Goal: Transaction & Acquisition: Purchase product/service

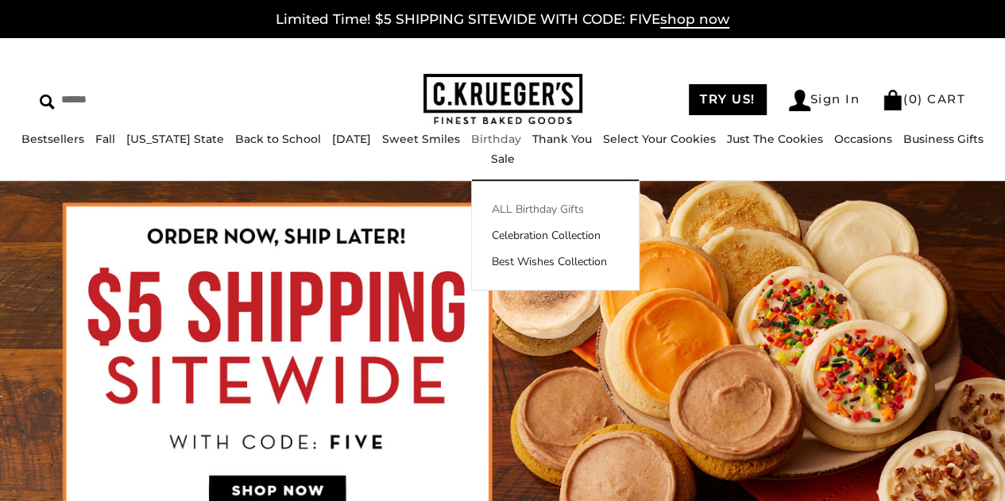
click at [501, 203] on link "ALL Birthday Gifts" at bounding box center [555, 209] width 167 height 17
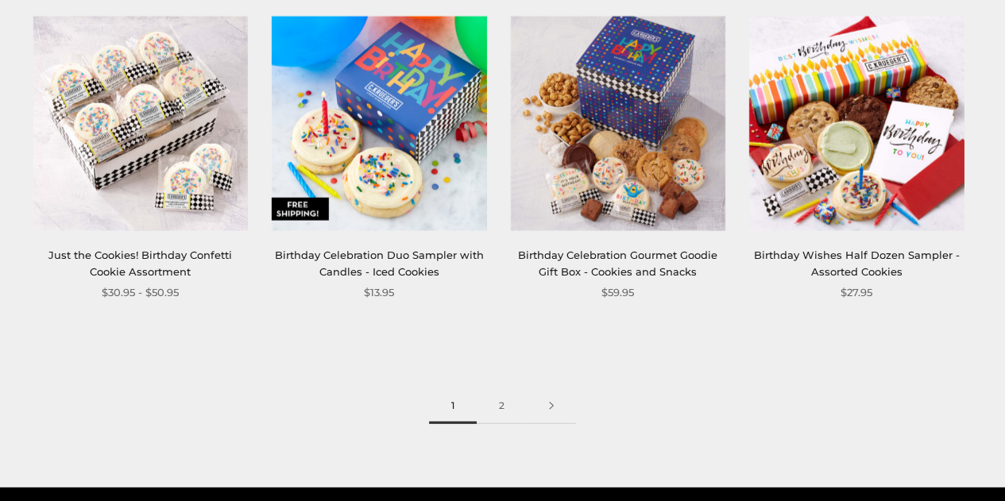
scroll to position [2145, 0]
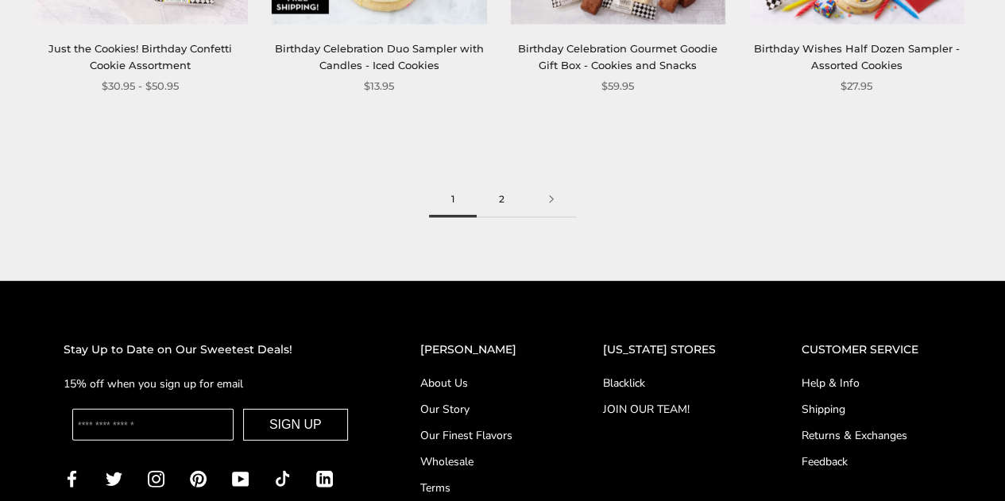
click at [501, 204] on link "2" at bounding box center [502, 200] width 50 height 36
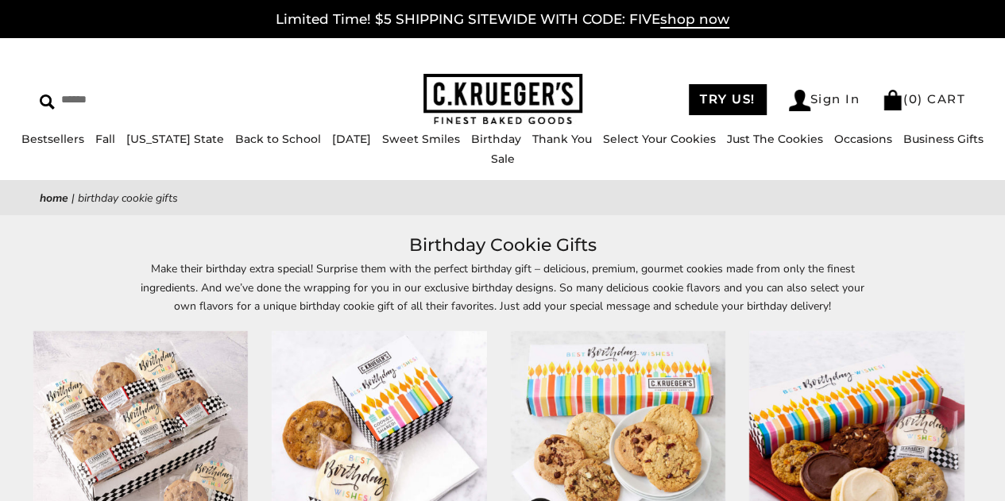
scroll to position [238, 0]
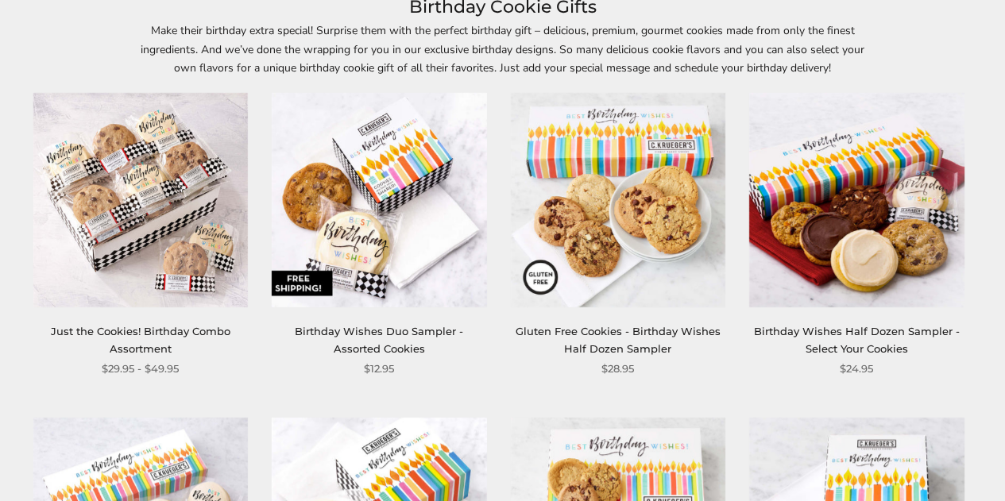
click at [364, 261] on img at bounding box center [379, 200] width 215 height 215
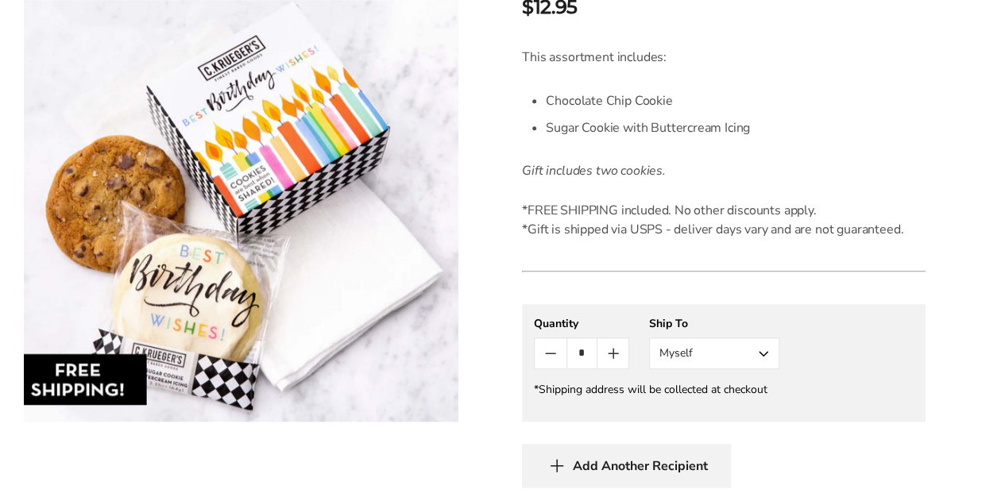
scroll to position [477, 0]
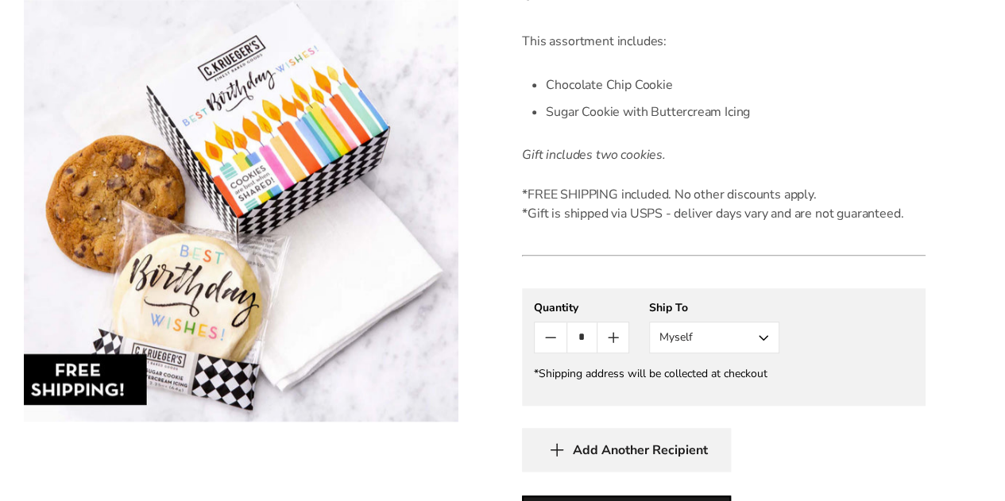
click at [733, 344] on button "Myself" at bounding box center [714, 338] width 130 height 32
click at [715, 396] on button "Other Recipient" at bounding box center [714, 396] width 129 height 29
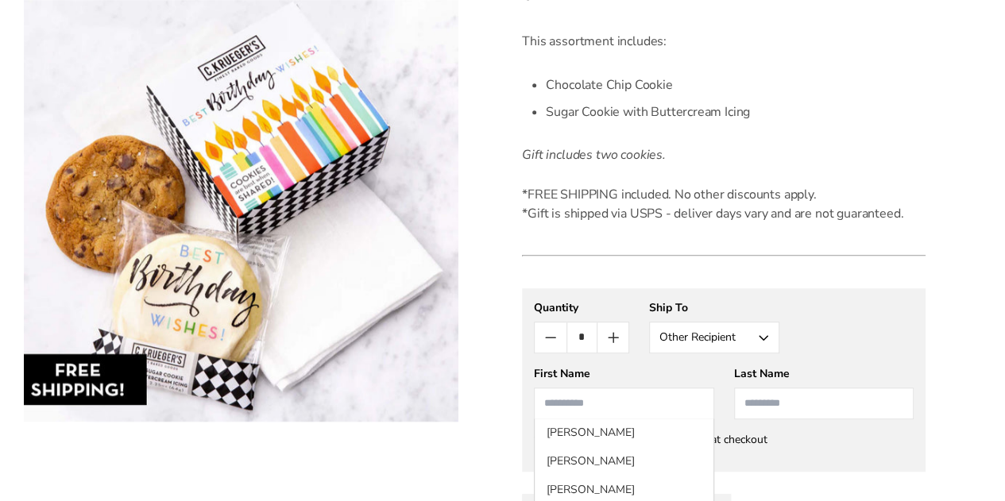
click at [602, 398] on input "First Name" at bounding box center [624, 404] width 180 height 32
click at [584, 398] on input "First Name" at bounding box center [624, 404] width 180 height 32
type input "****"
click at [584, 398] on input "****" at bounding box center [624, 404] width 180 height 32
click at [752, 400] on input "Last Name" at bounding box center [824, 404] width 180 height 32
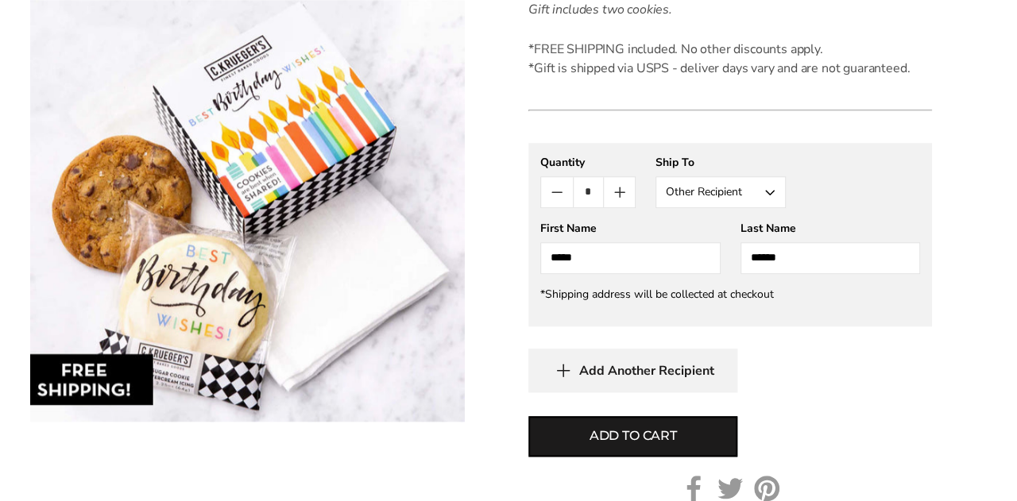
scroll to position [636, 0]
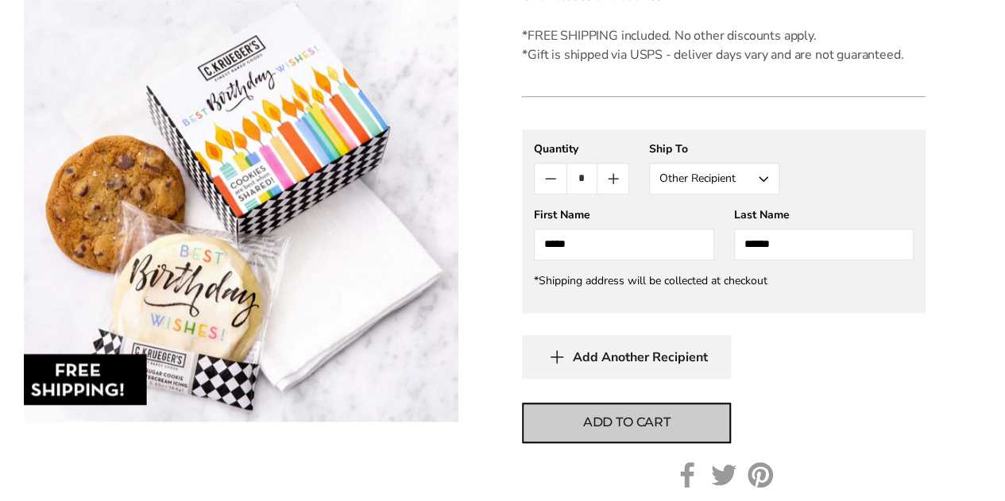
type input "******"
click at [653, 424] on span "Add to cart" at bounding box center [626, 422] width 87 height 19
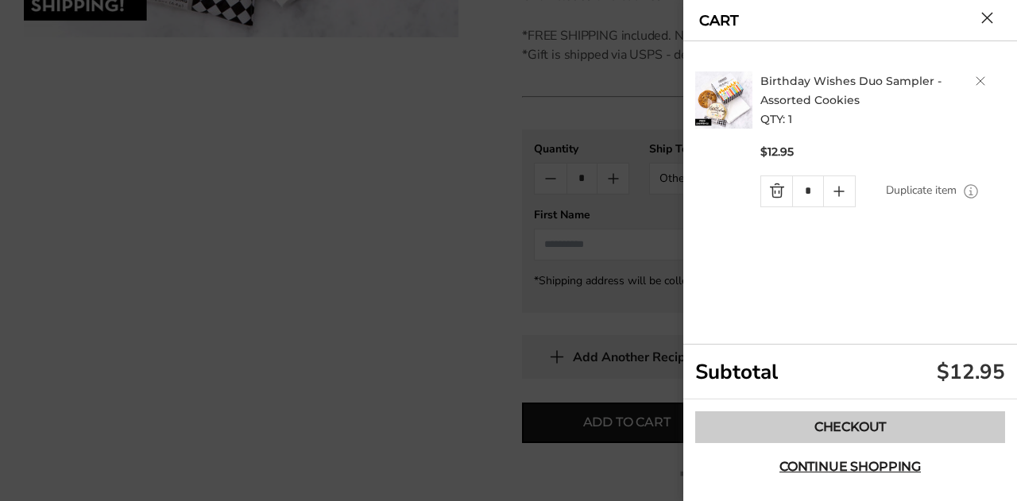
click at [834, 427] on link "Checkout" at bounding box center [850, 428] width 310 height 32
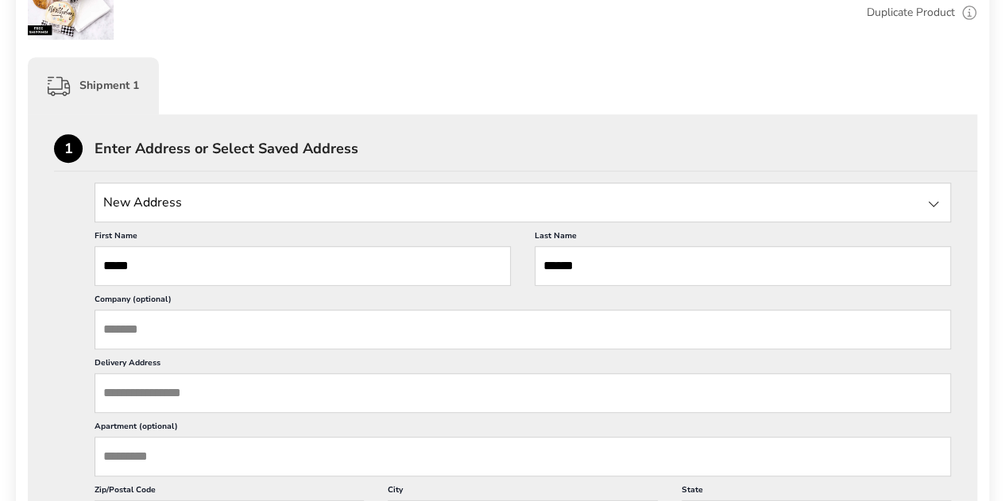
scroll to position [397, 0]
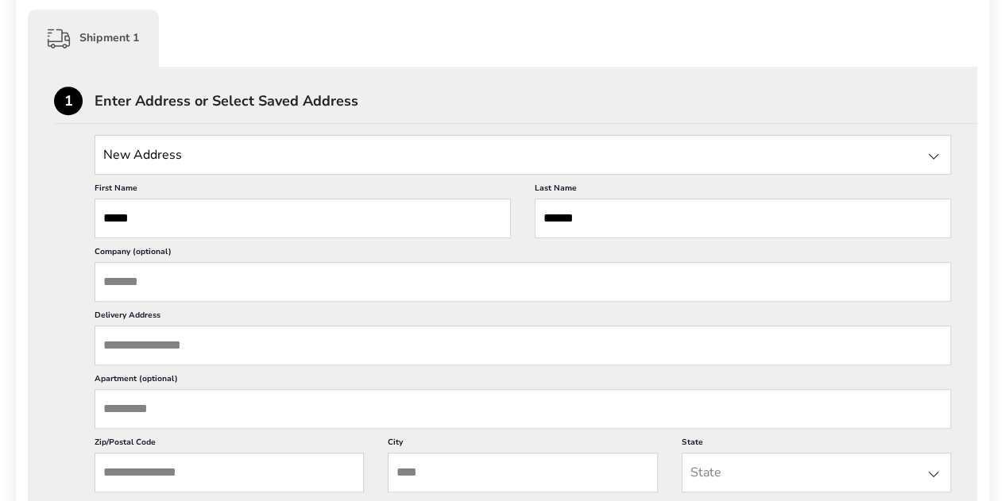
click at [170, 336] on input "Delivery Address" at bounding box center [523, 346] width 856 height 40
click at [158, 350] on input "Delivery Address" at bounding box center [523, 346] width 856 height 40
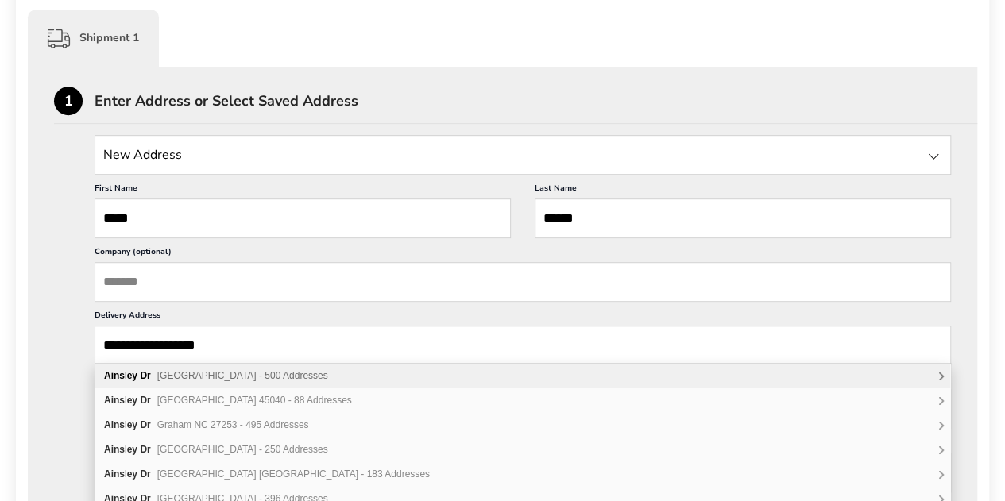
type input "**********"
click at [176, 370] on span "Westerville OH 43082 - 500 Addresses" at bounding box center [242, 375] width 171 height 11
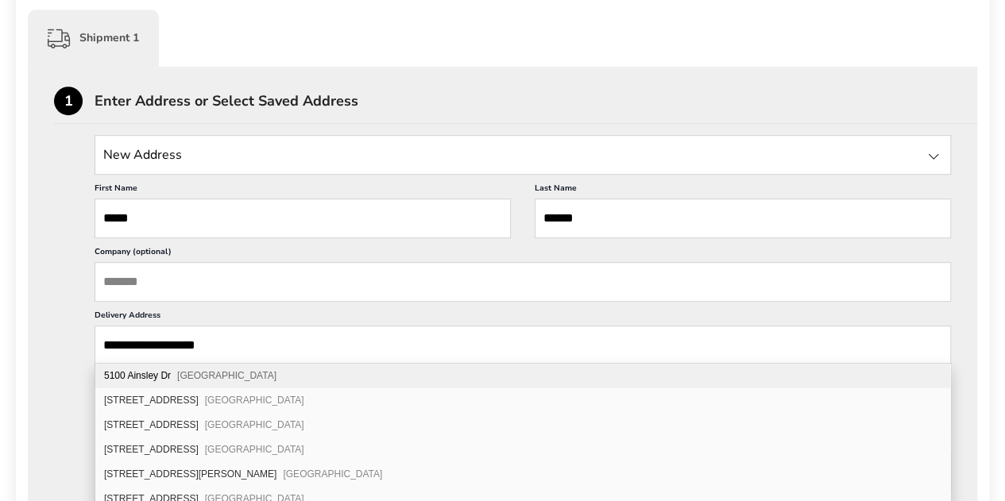
click at [249, 381] on span "Westerville OH 43082" at bounding box center [226, 375] width 99 height 11
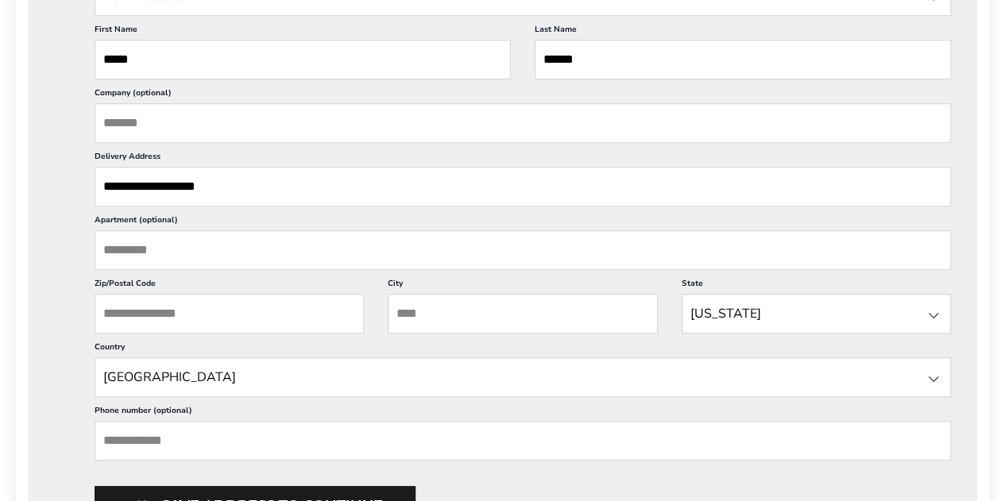
scroll to position [636, 0]
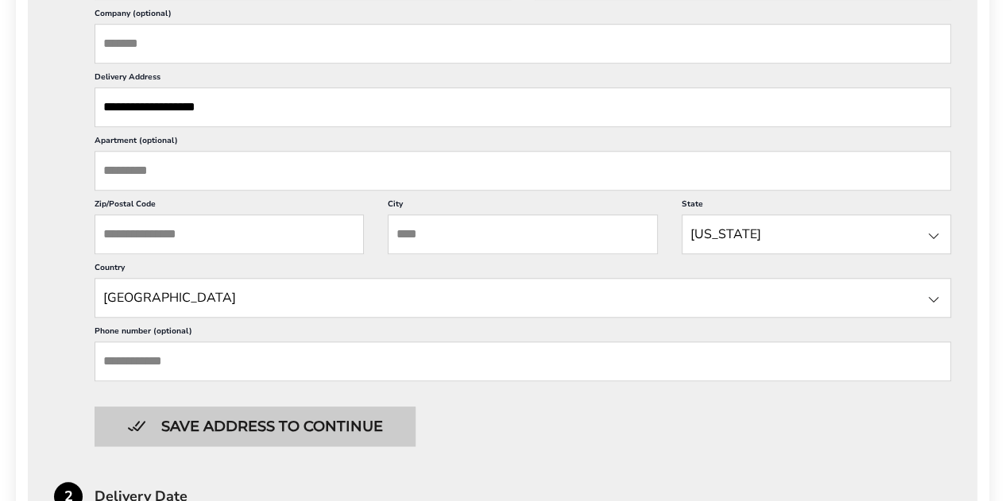
click at [255, 420] on button "Save address to continue" at bounding box center [255, 427] width 321 height 40
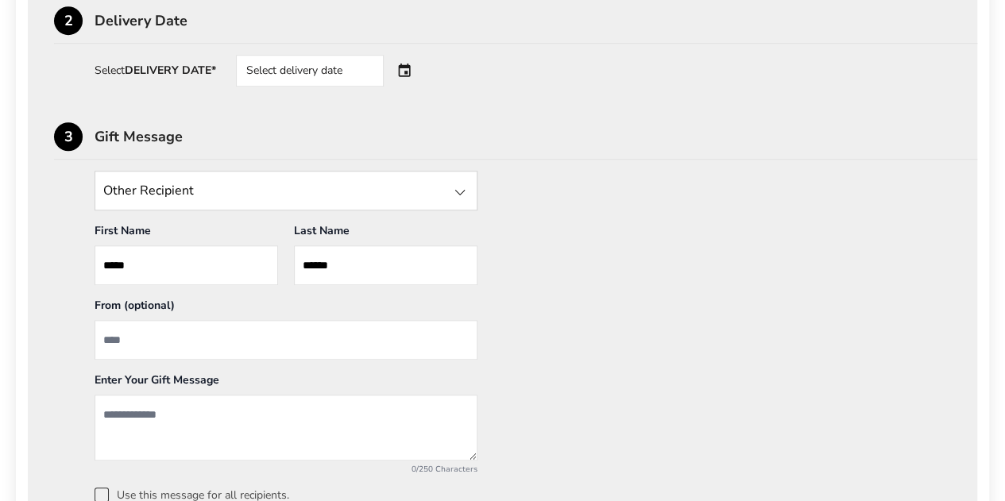
click at [319, 68] on div "Select delivery date" at bounding box center [310, 71] width 148 height 32
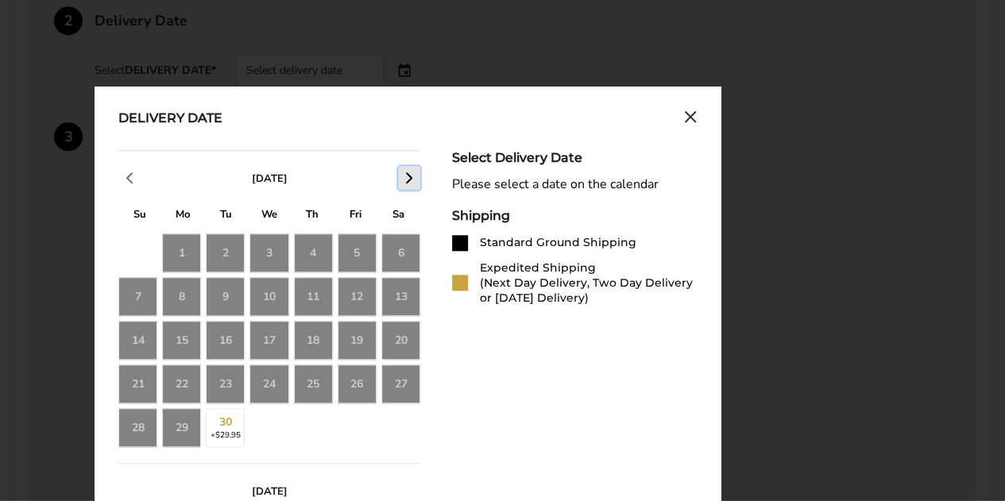
click at [407, 169] on icon "button" at bounding box center [409, 177] width 19 height 19
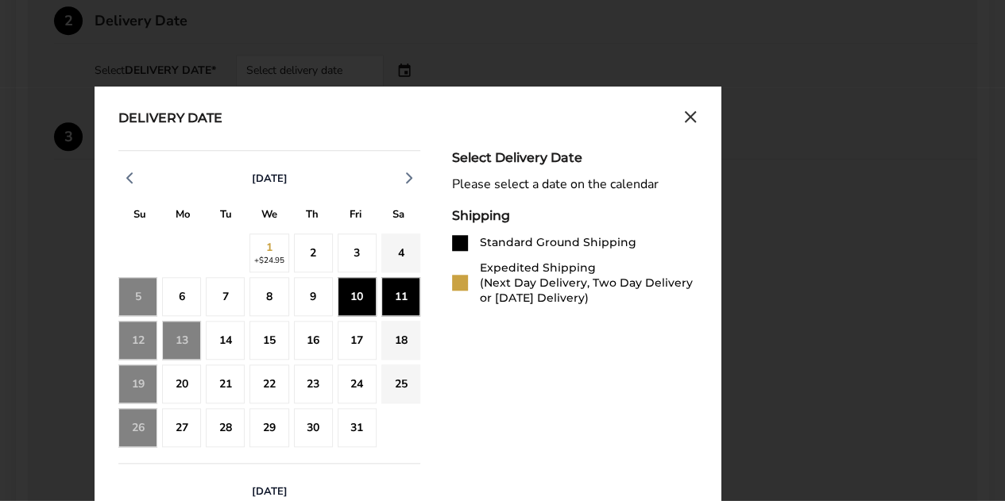
click at [388, 292] on div "11" at bounding box center [400, 296] width 39 height 39
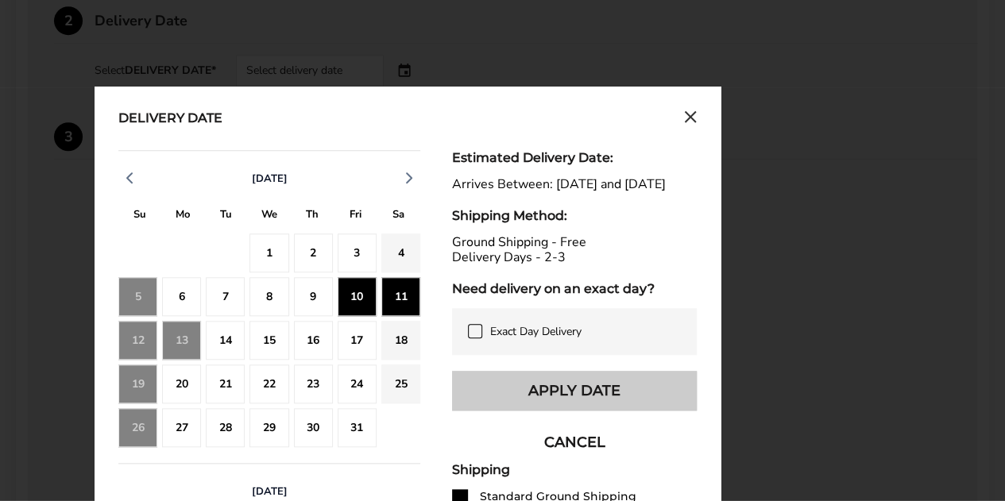
click at [561, 403] on button "Apply Date" at bounding box center [574, 391] width 245 height 40
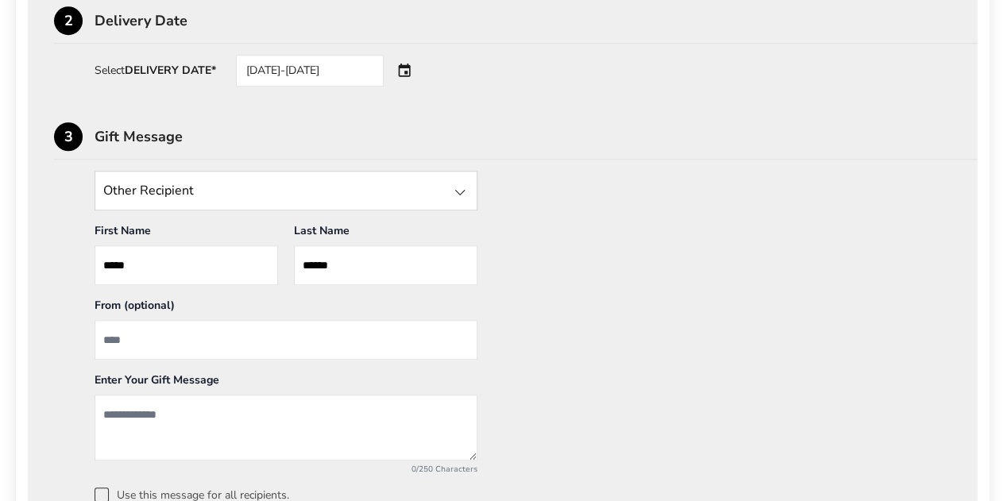
click at [191, 334] on input "From" at bounding box center [286, 340] width 383 height 40
type input "**********"
click at [207, 400] on textarea "Add a message" at bounding box center [286, 428] width 383 height 66
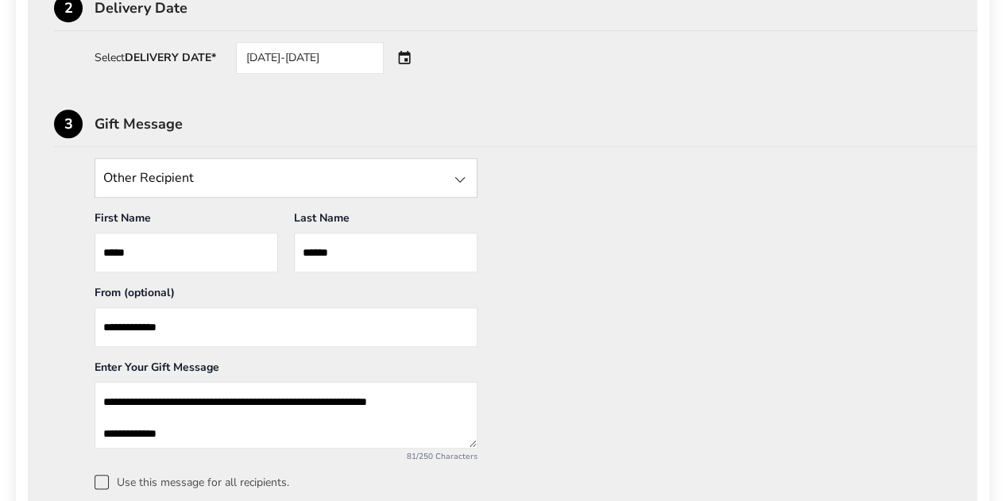
scroll to position [874, 0]
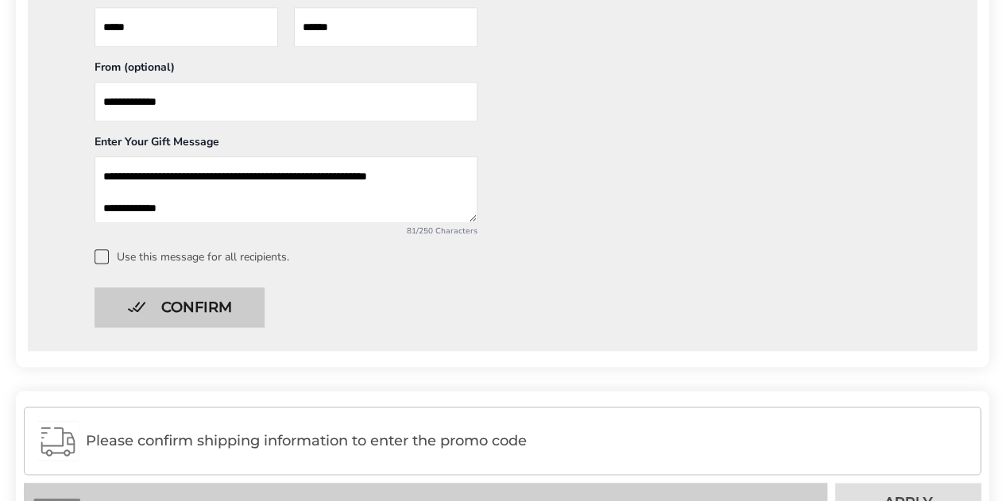
type textarea "**********"
click at [196, 309] on button "Confirm" at bounding box center [180, 308] width 170 height 40
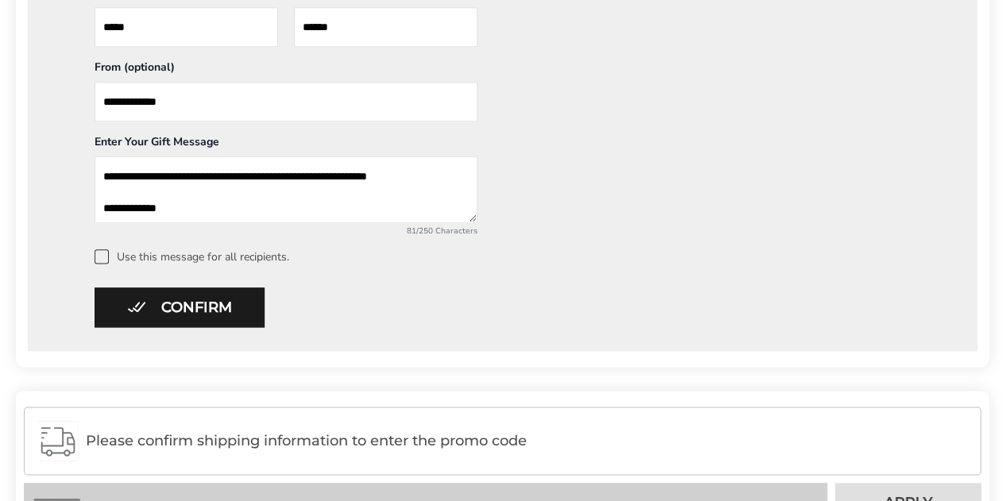
scroll to position [351, 0]
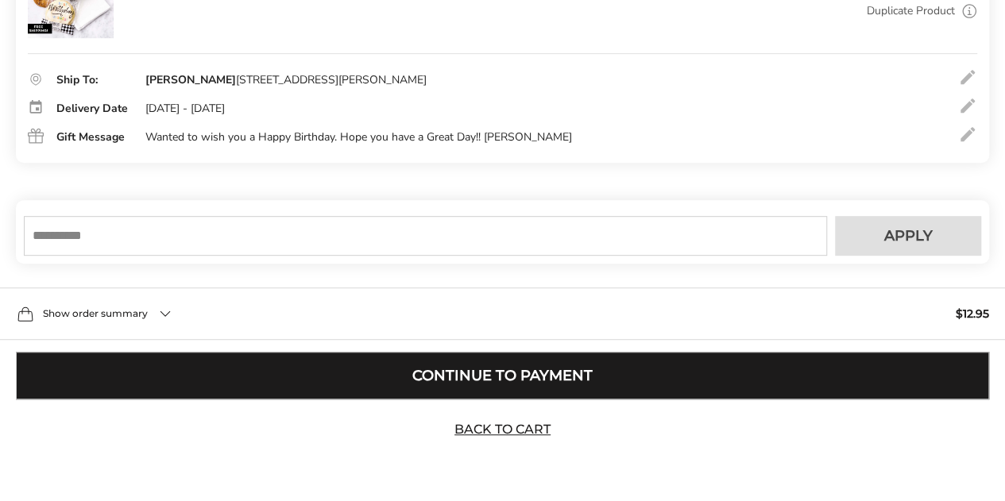
click at [529, 366] on button "Continue to Payment" at bounding box center [502, 376] width 973 height 48
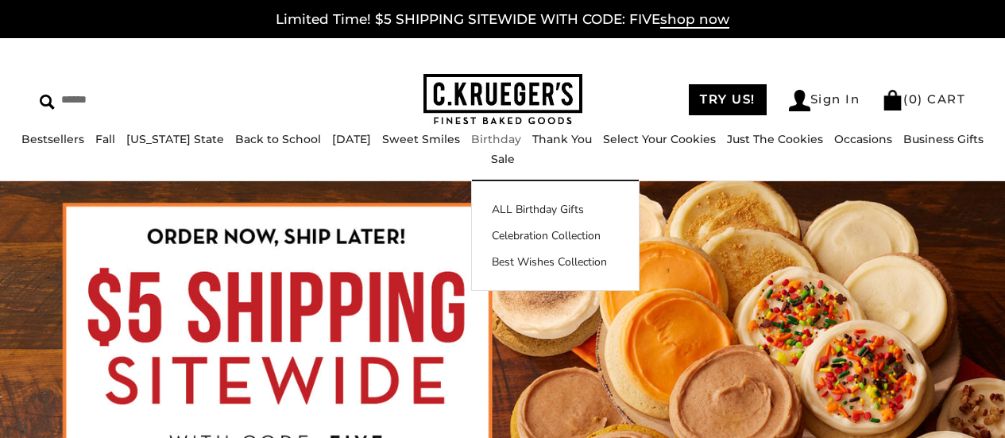
click at [471, 146] on link "Birthday" at bounding box center [496, 139] width 50 height 14
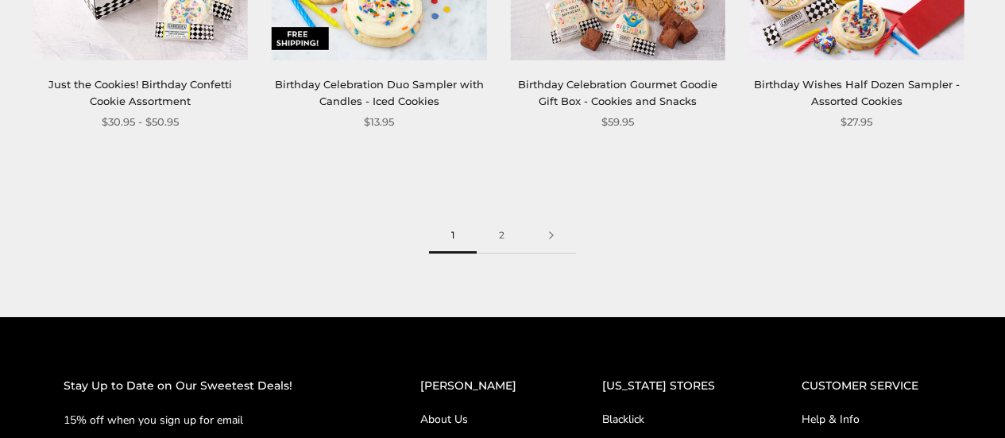
scroll to position [2145, 0]
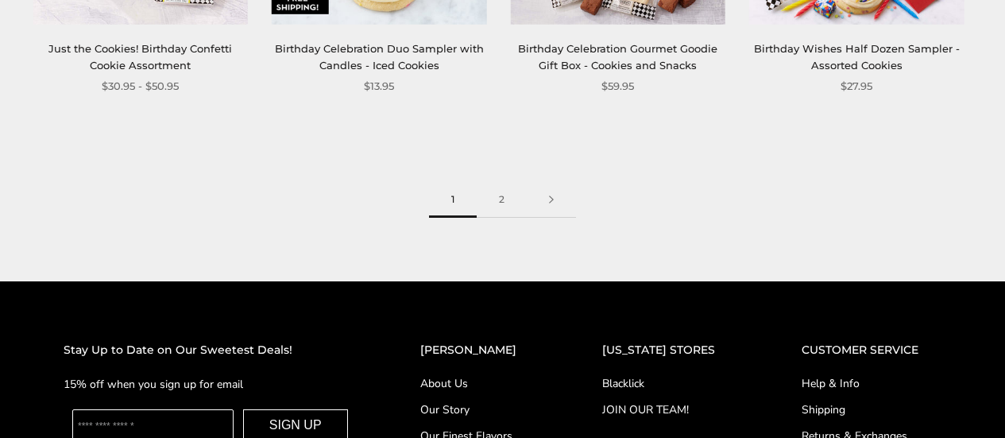
click at [504, 202] on link "2" at bounding box center [502, 200] width 50 height 36
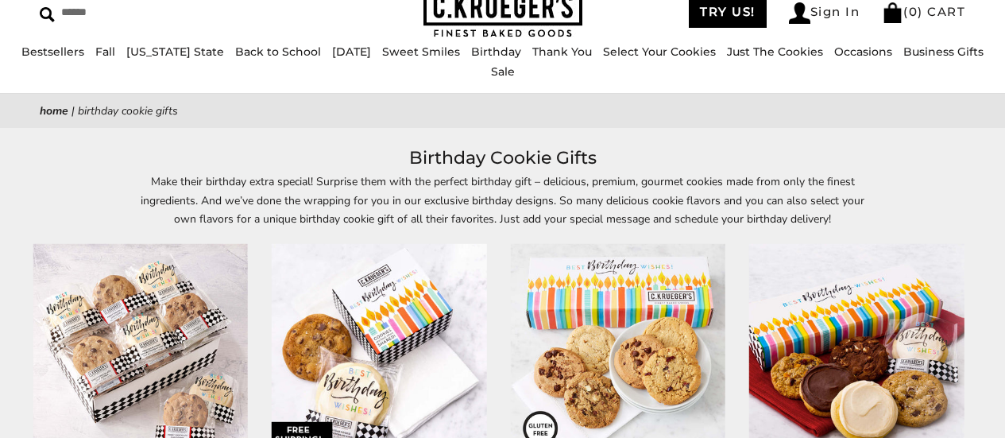
scroll to position [159, 0]
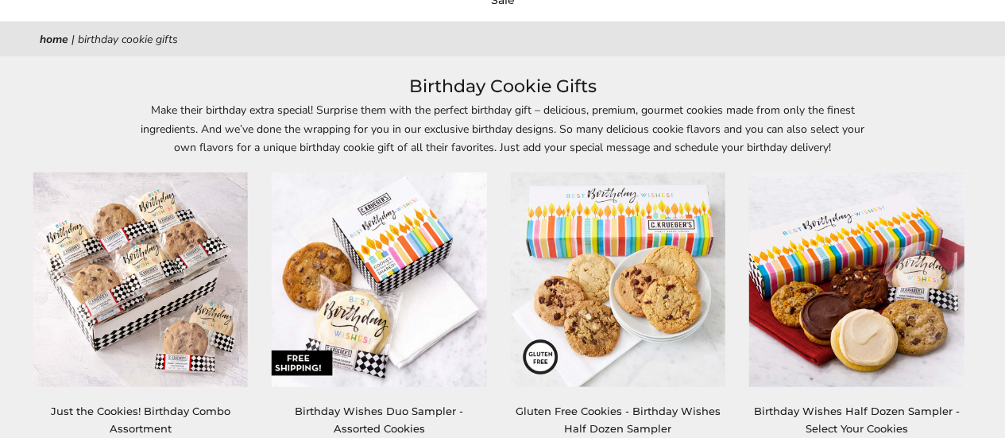
click at [439, 215] on img at bounding box center [379, 279] width 215 height 215
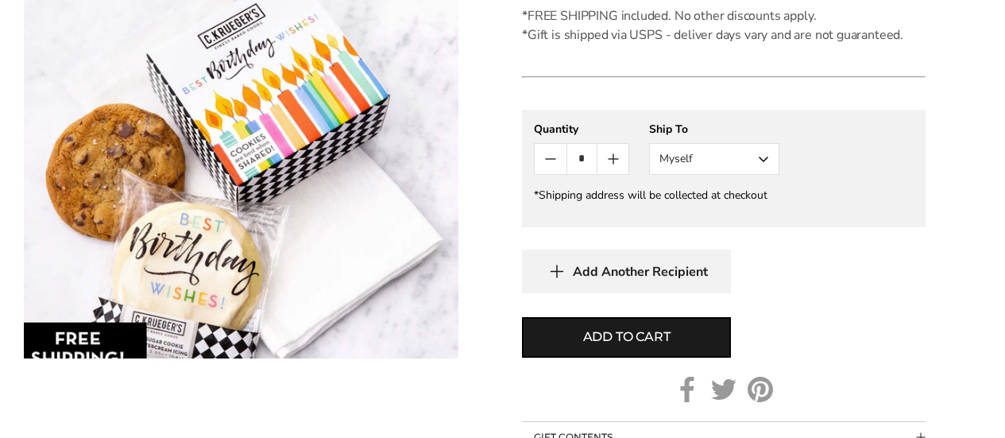
scroll to position [715, 0]
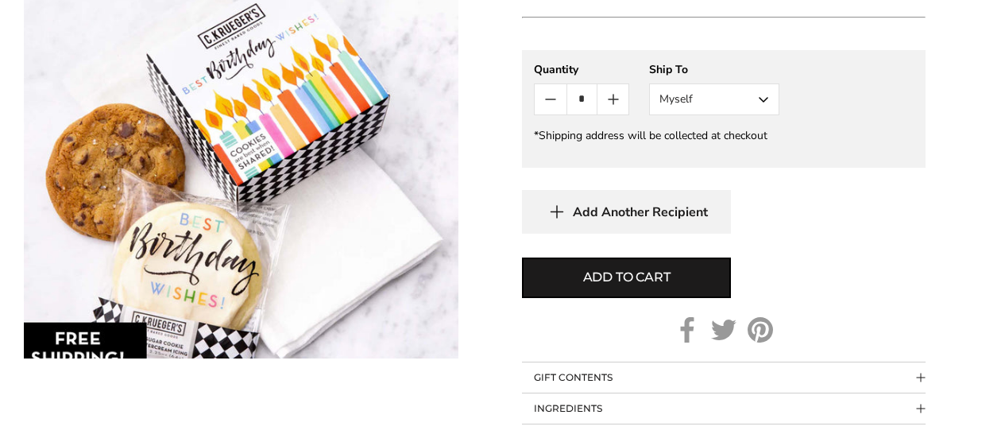
click at [754, 110] on button "Myself" at bounding box center [714, 99] width 130 height 32
click at [730, 161] on button "Other Recipient" at bounding box center [714, 158] width 129 height 29
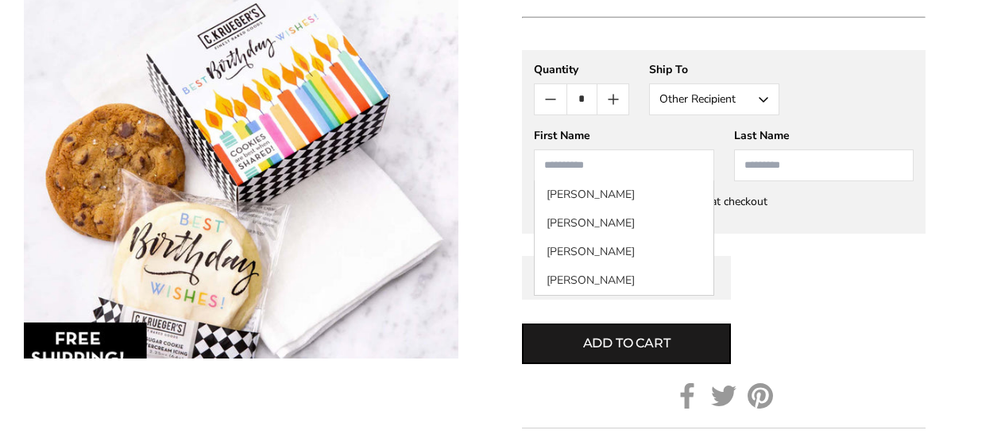
click at [633, 176] on input "First Name" at bounding box center [624, 165] width 180 height 32
type input "*****"
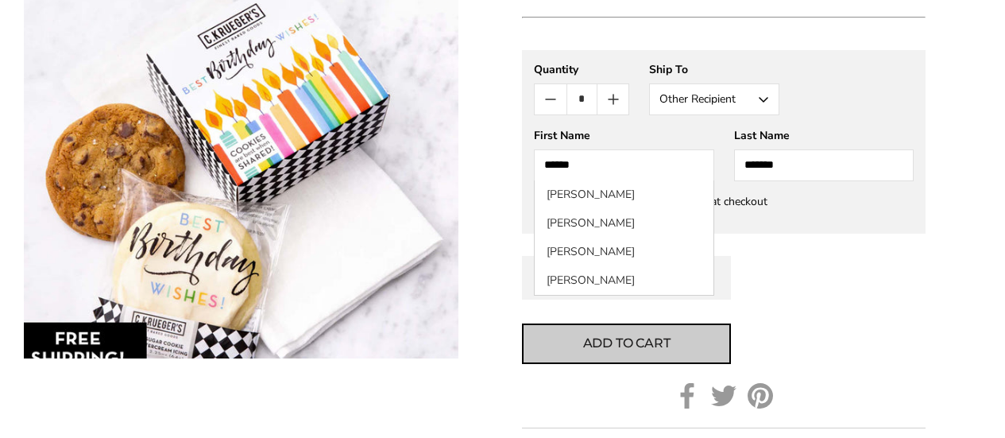
type input "******"
click at [626, 335] on span "Add to cart" at bounding box center [626, 343] width 87 height 19
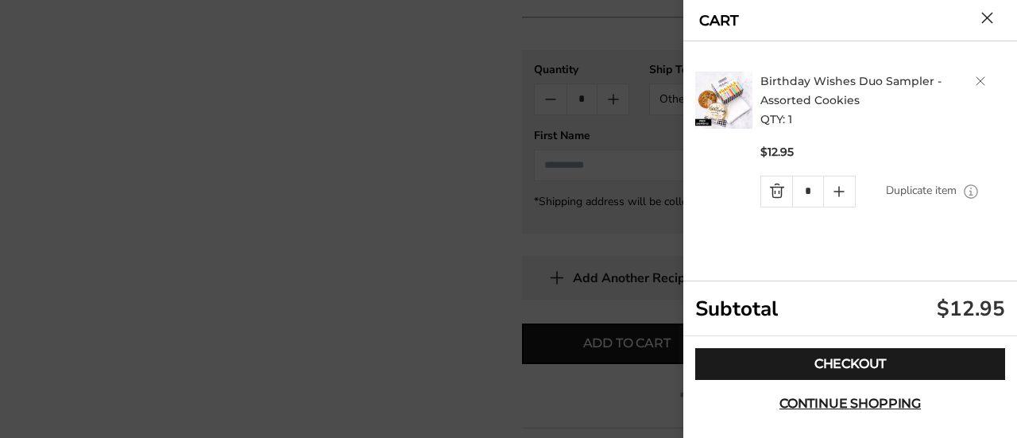
click at [988, 14] on button "Close cart" at bounding box center [987, 18] width 12 height 12
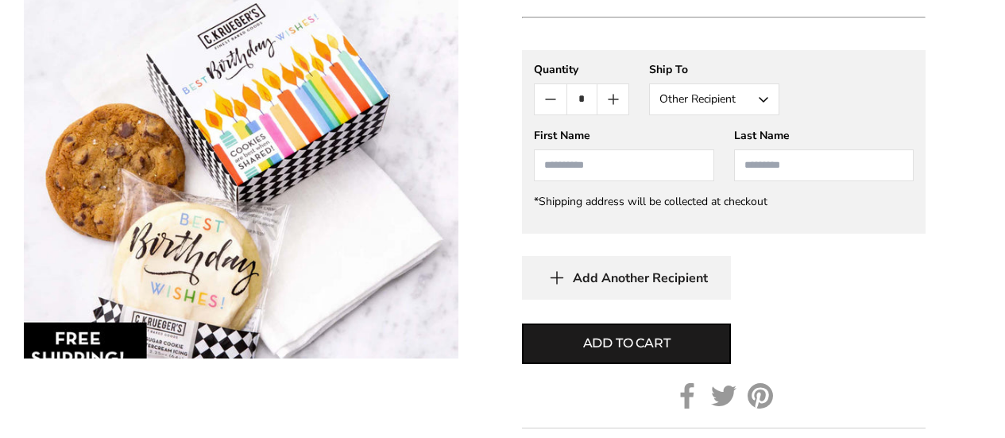
click at [612, 168] on input "First Name" at bounding box center [624, 165] width 180 height 32
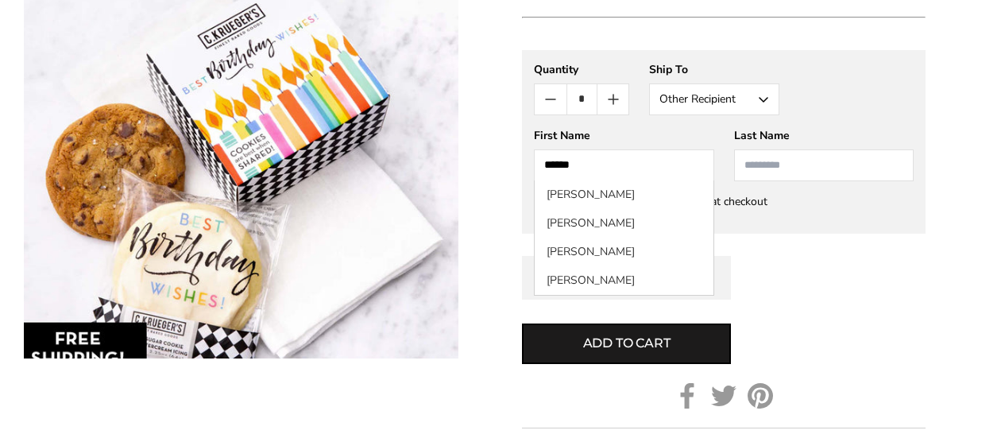
type input "*****"
type input "******"
click at [840, 276] on div "Add Another Recipient" at bounding box center [724, 278] width 404 height 44
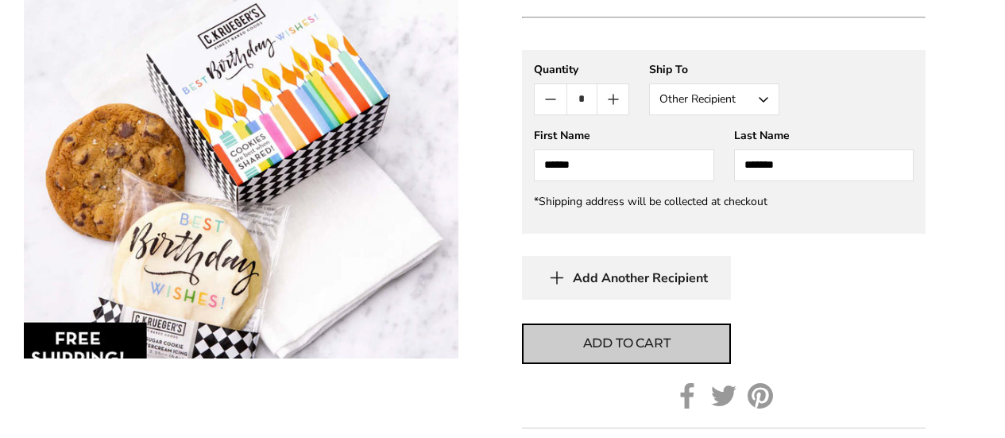
click at [628, 340] on span "Add to cart" at bounding box center [626, 343] width 87 height 19
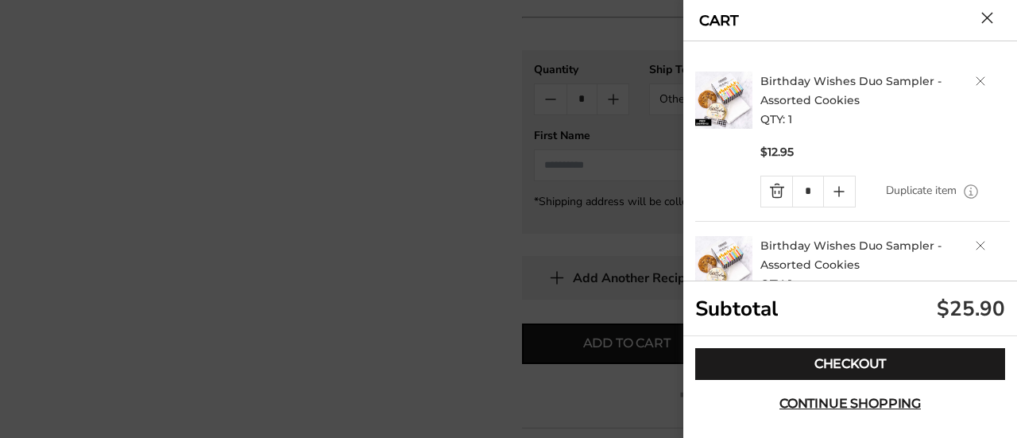
click at [976, 77] on link "Delete product" at bounding box center [981, 81] width 10 height 10
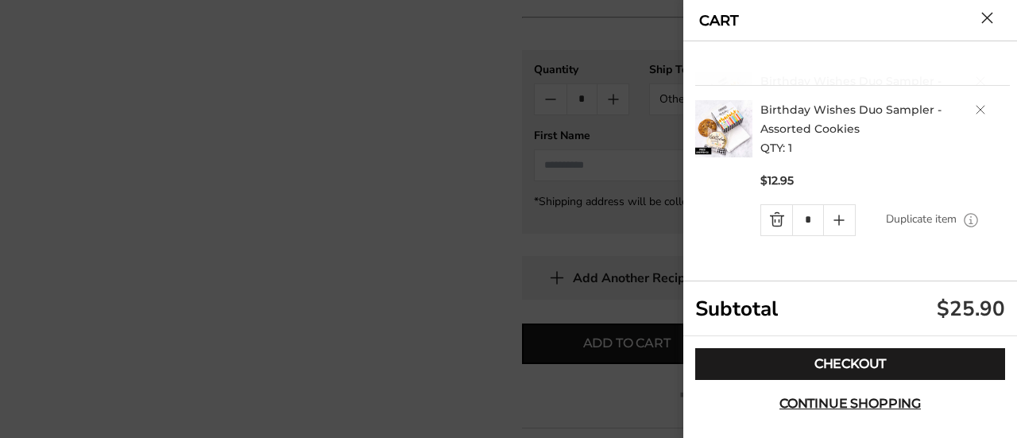
click at [983, 17] on button "Close cart" at bounding box center [987, 18] width 12 height 12
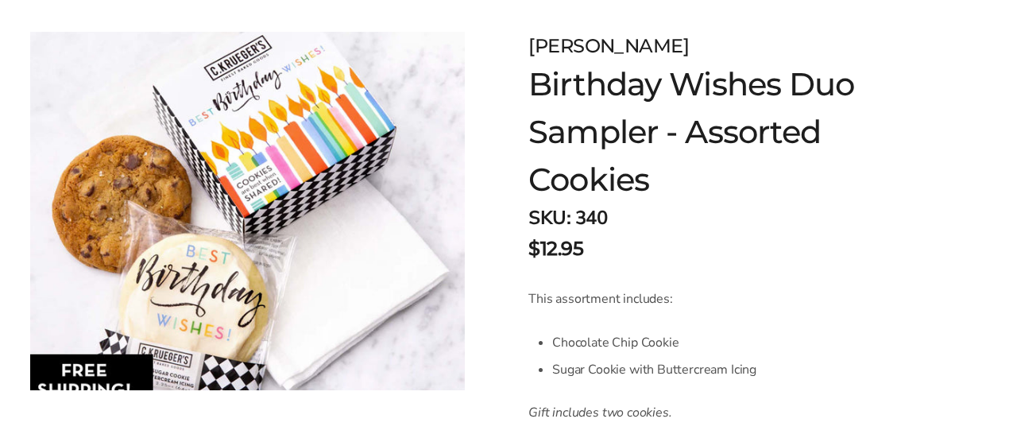
scroll to position [0, 0]
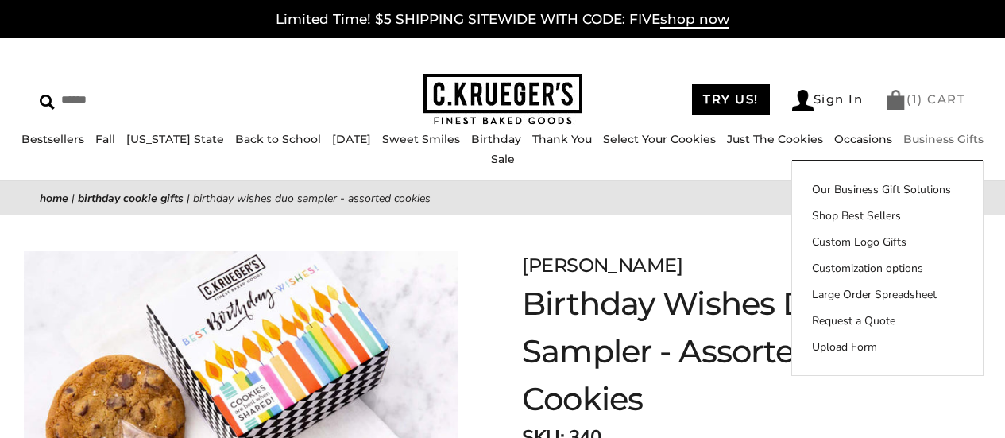
click at [943, 101] on link "( 1 ) CART" at bounding box center [925, 98] width 80 height 15
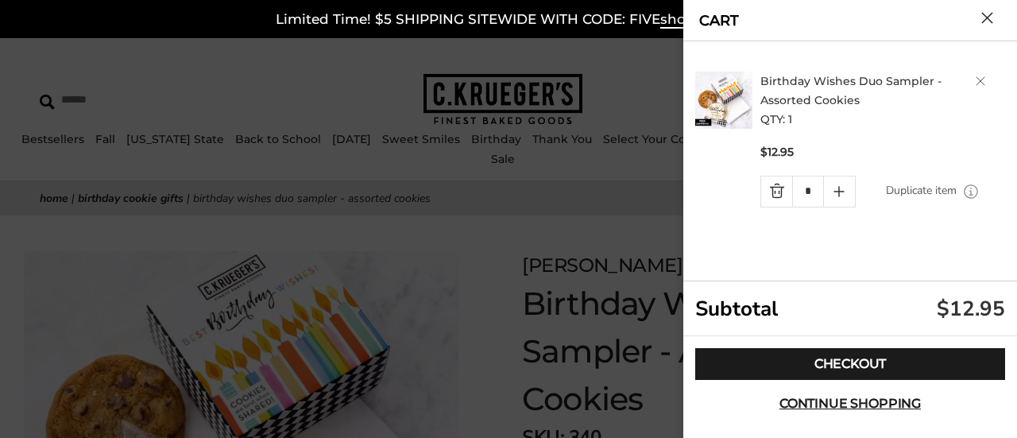
click at [822, 86] on link "Birthday Wishes Duo Sampler - Assorted Cookies" at bounding box center [850, 90] width 181 height 33
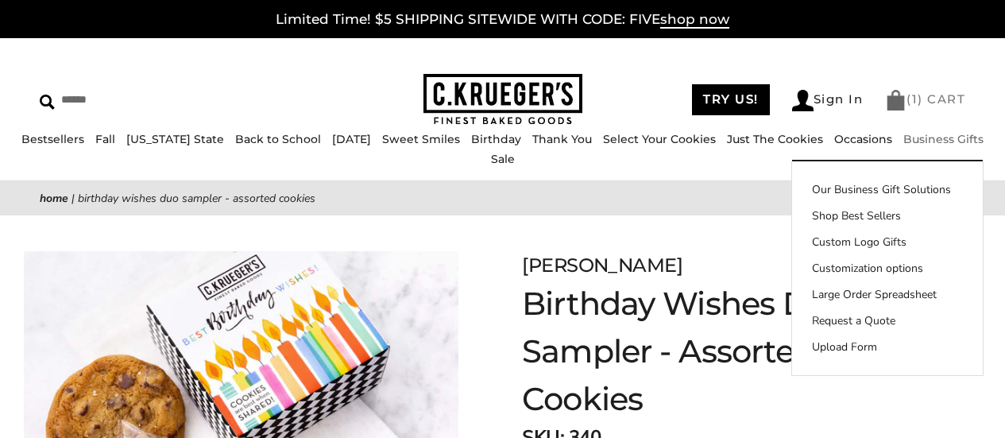
click at [928, 94] on link "( 1 ) CART" at bounding box center [925, 98] width 80 height 15
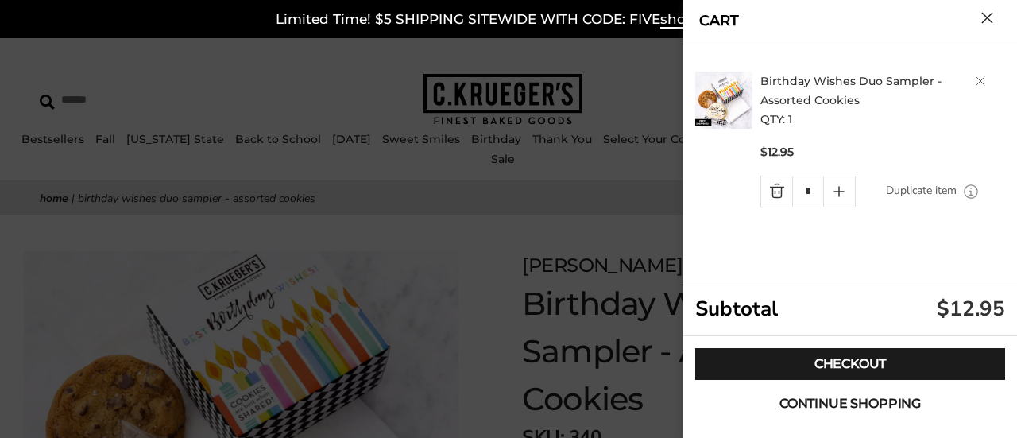
click at [979, 75] on h2 "Birthday Wishes Duo Sampler - Assorted Cookies QTY: 1" at bounding box center [884, 100] width 249 height 57
click at [978, 82] on link "Delete product" at bounding box center [981, 81] width 10 height 10
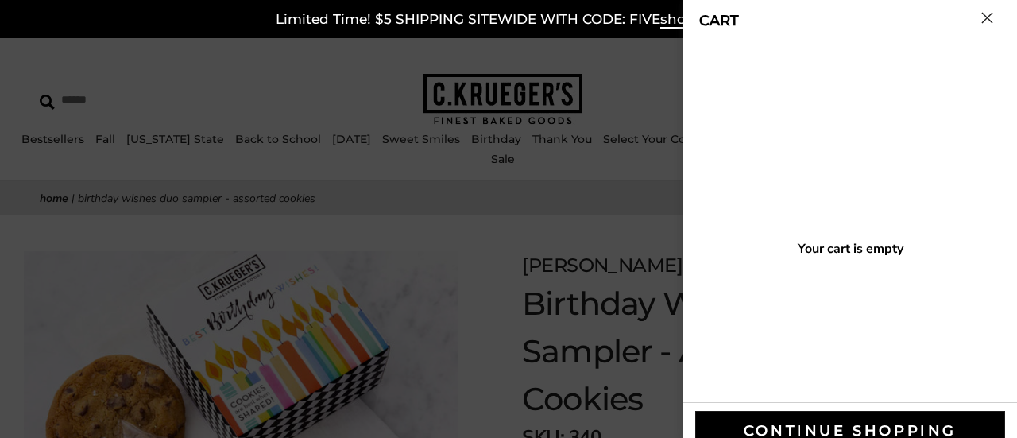
click at [982, 18] on button "Close cart" at bounding box center [987, 18] width 12 height 12
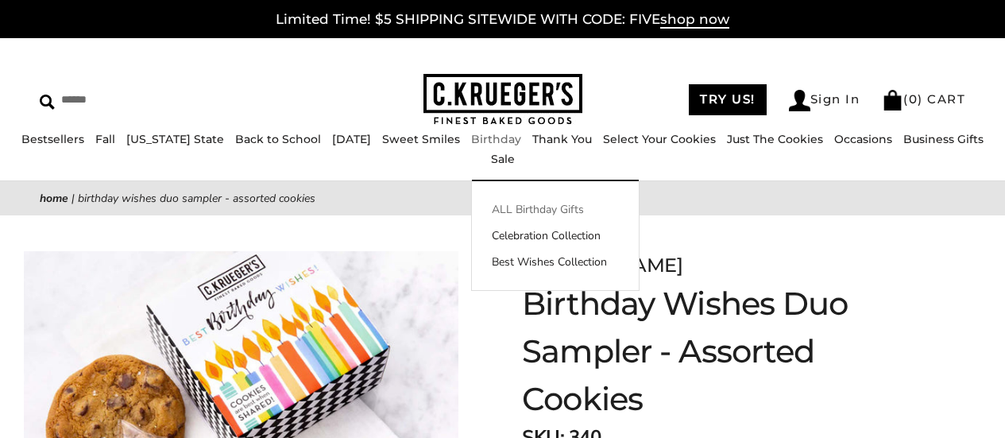
click at [488, 209] on link "ALL Birthday Gifts" at bounding box center [555, 209] width 167 height 17
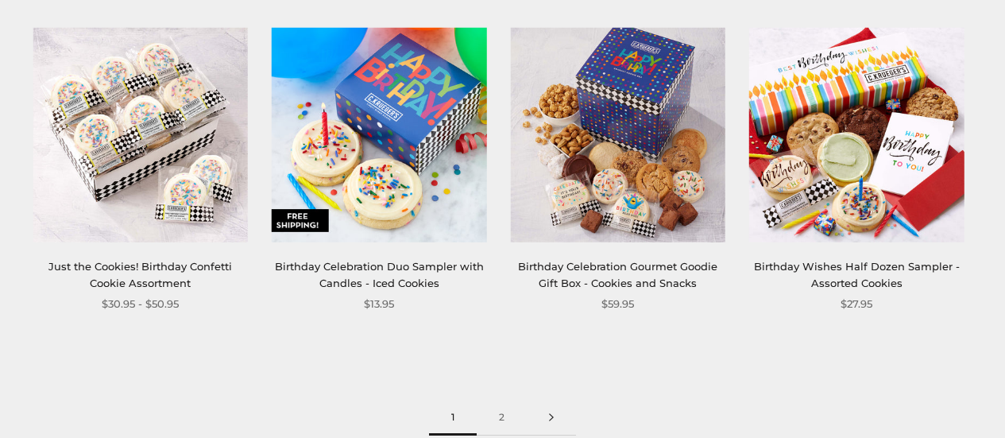
scroll to position [1986, 0]
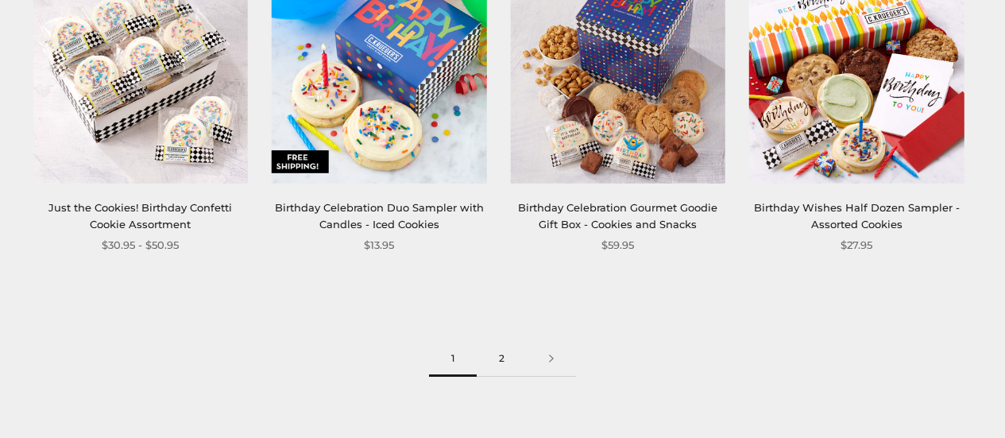
click at [502, 356] on link "2" at bounding box center [502, 359] width 50 height 36
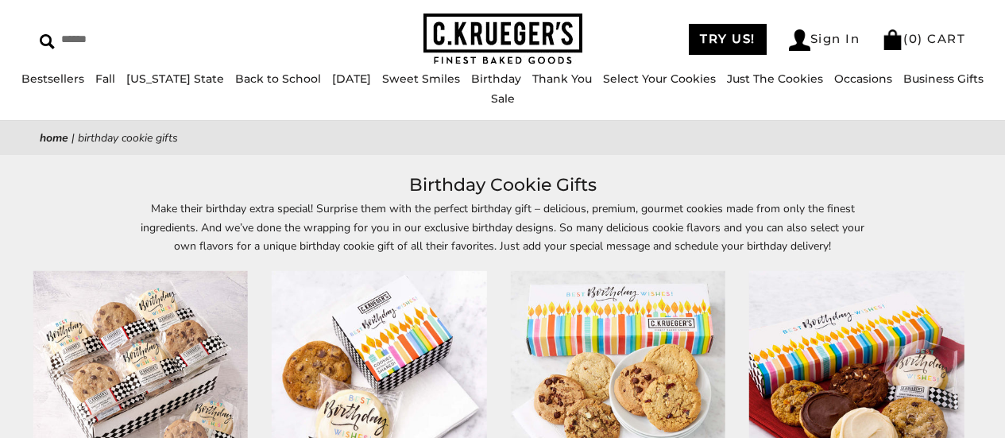
scroll to position [159, 0]
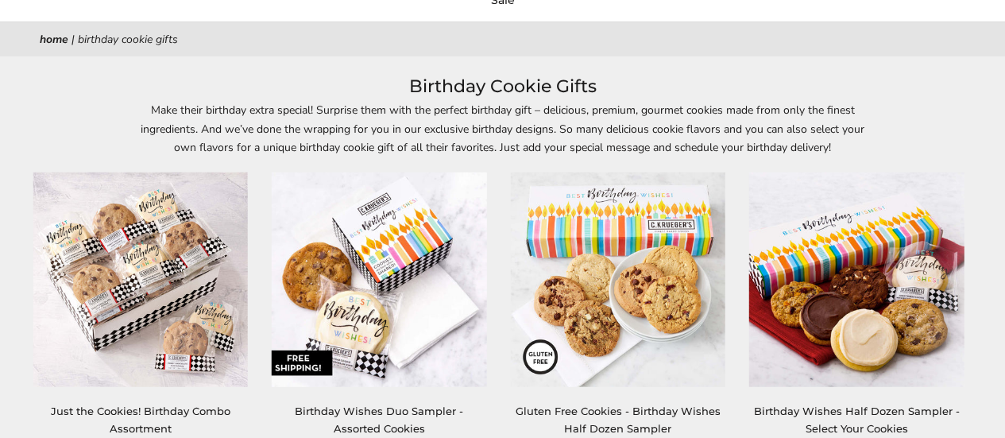
click at [405, 285] on img at bounding box center [379, 279] width 215 height 215
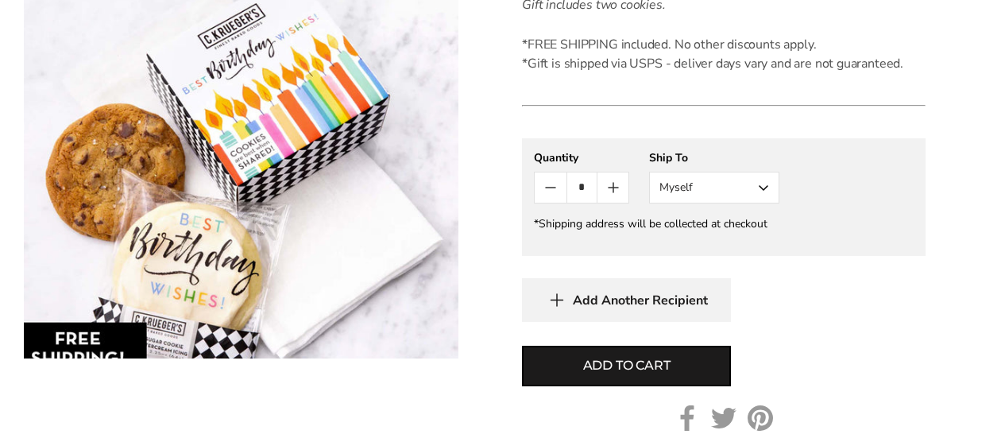
scroll to position [636, 0]
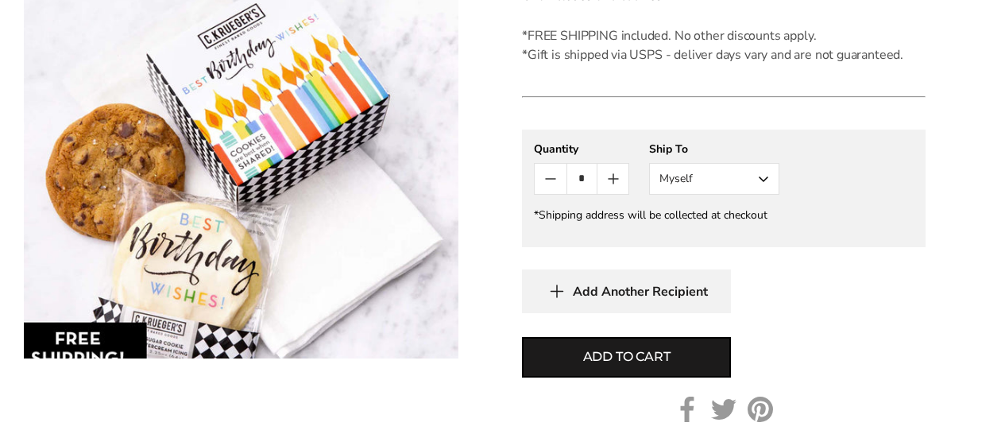
click at [709, 185] on button "Myself" at bounding box center [714, 179] width 130 height 32
click at [695, 238] on button "Other Recipient" at bounding box center [714, 237] width 129 height 29
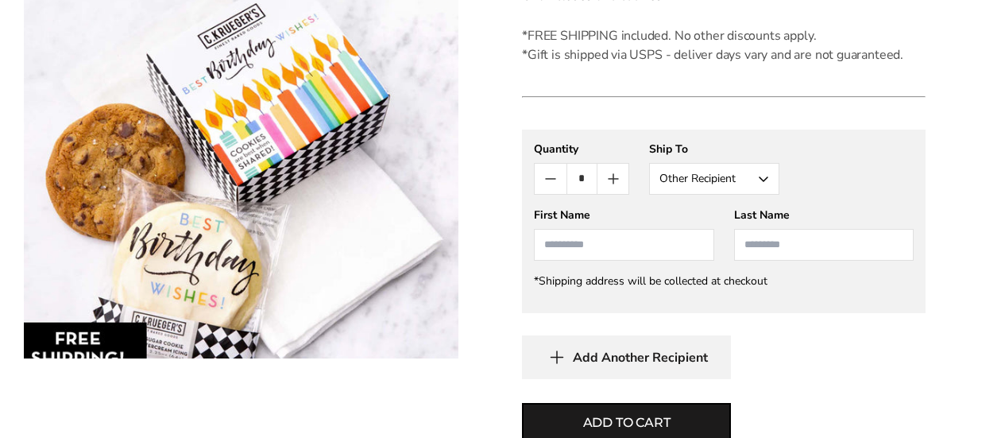
click at [579, 254] on input "First Name" at bounding box center [624, 245] width 180 height 32
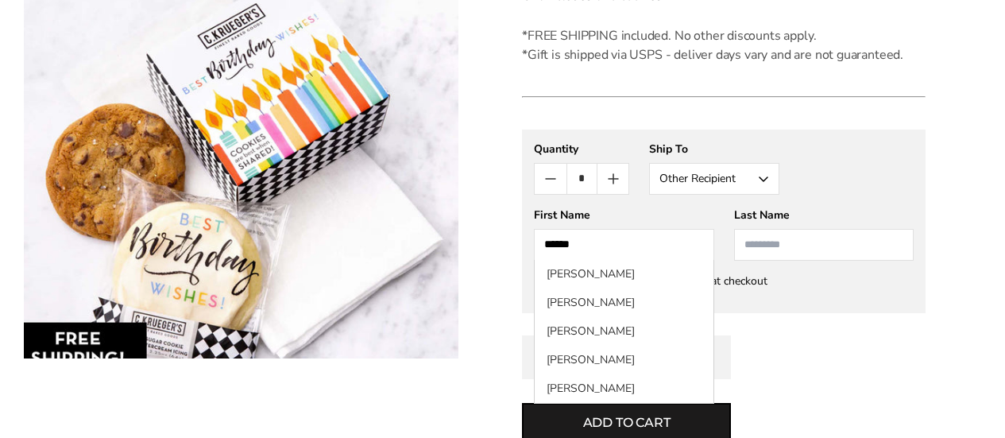
type input "*****"
type input "******"
click at [765, 334] on div "**********" at bounding box center [724, 254] width 404 height 249
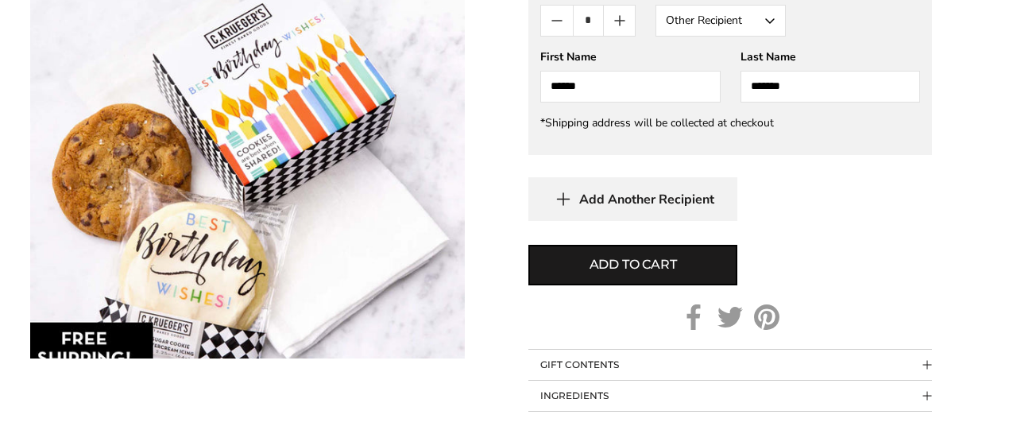
scroll to position [794, 0]
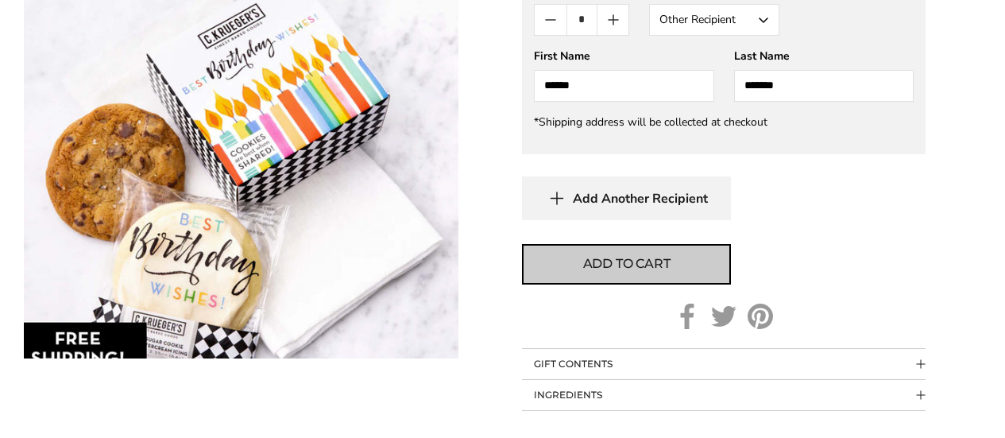
click at [628, 261] on span "Add to cart" at bounding box center [626, 263] width 87 height 19
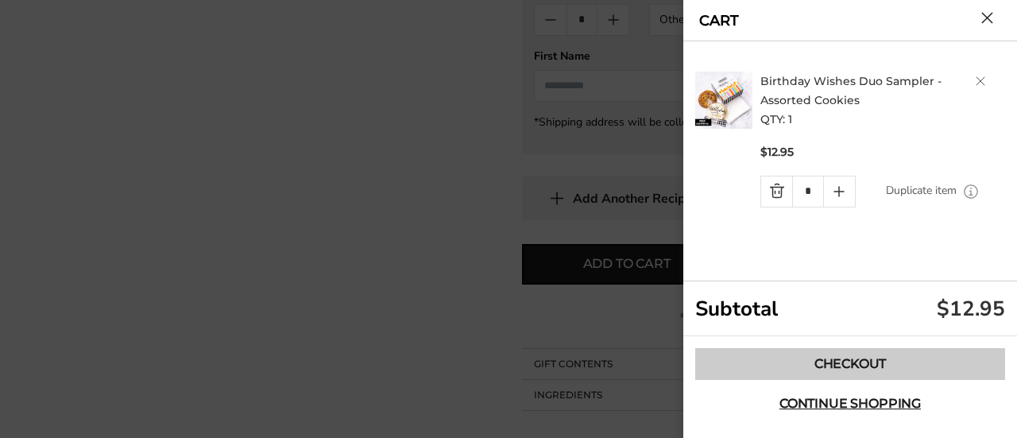
click at [830, 361] on link "Checkout" at bounding box center [850, 364] width 310 height 32
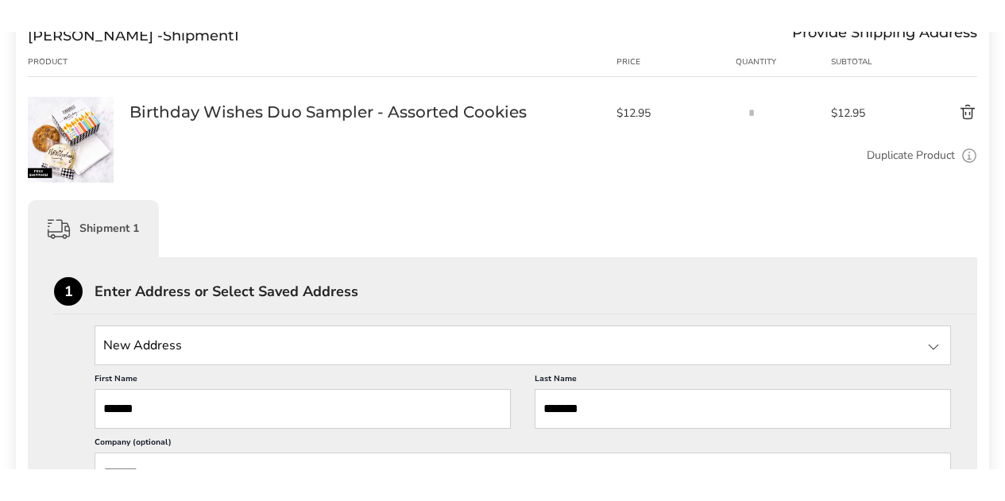
scroll to position [397, 0]
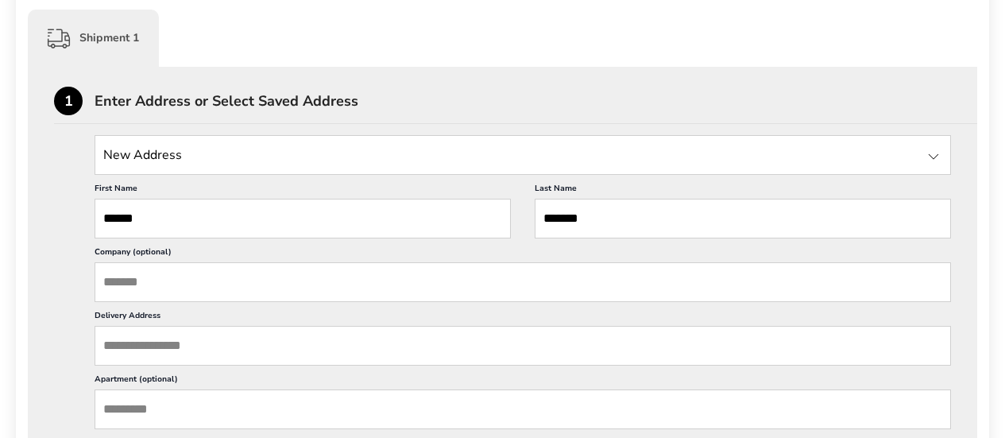
click at [168, 351] on input "Delivery Address" at bounding box center [523, 346] width 856 height 40
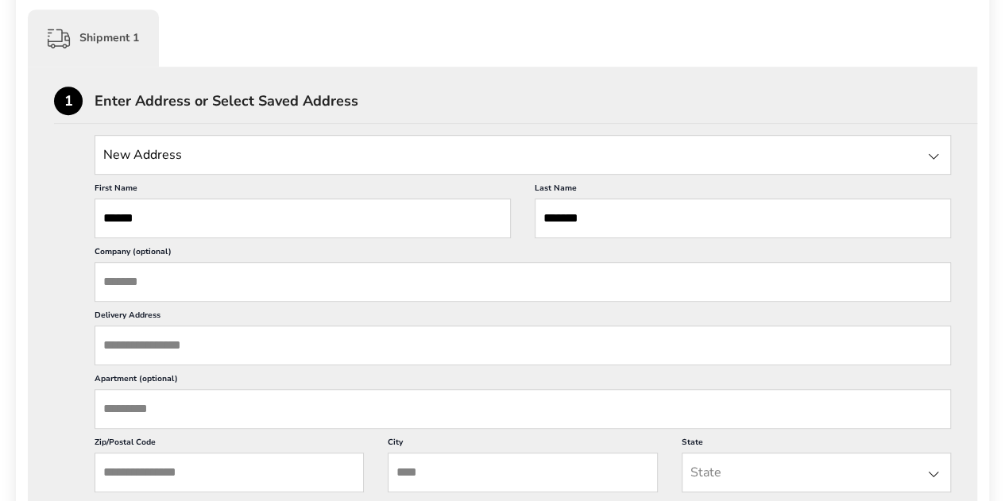
click at [183, 342] on input "Delivery Address" at bounding box center [523, 346] width 856 height 40
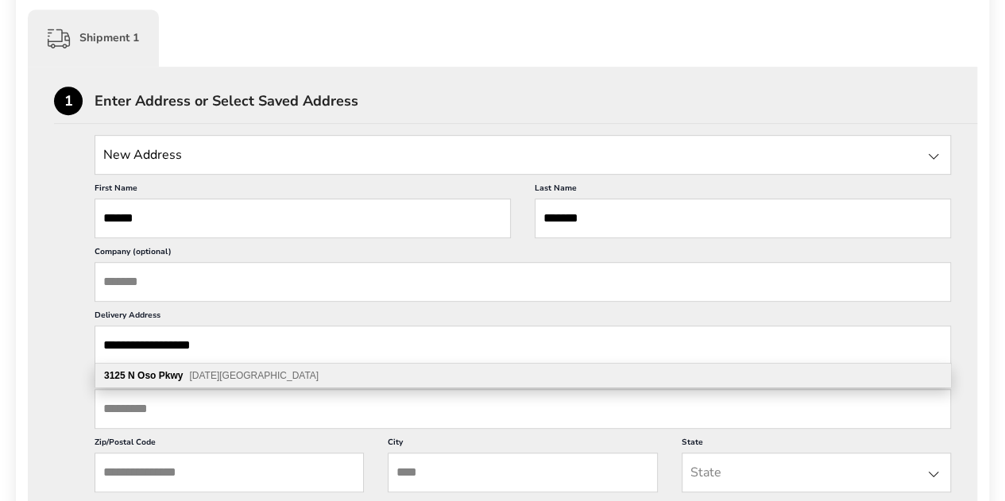
type input "**********"
click at [227, 376] on span "Corpus Christi TX 78414" at bounding box center [254, 375] width 130 height 11
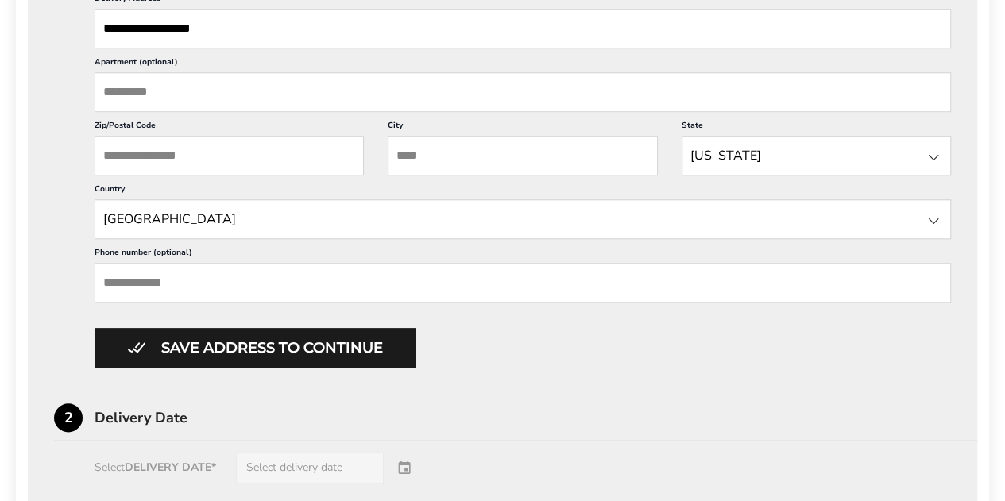
scroll to position [715, 0]
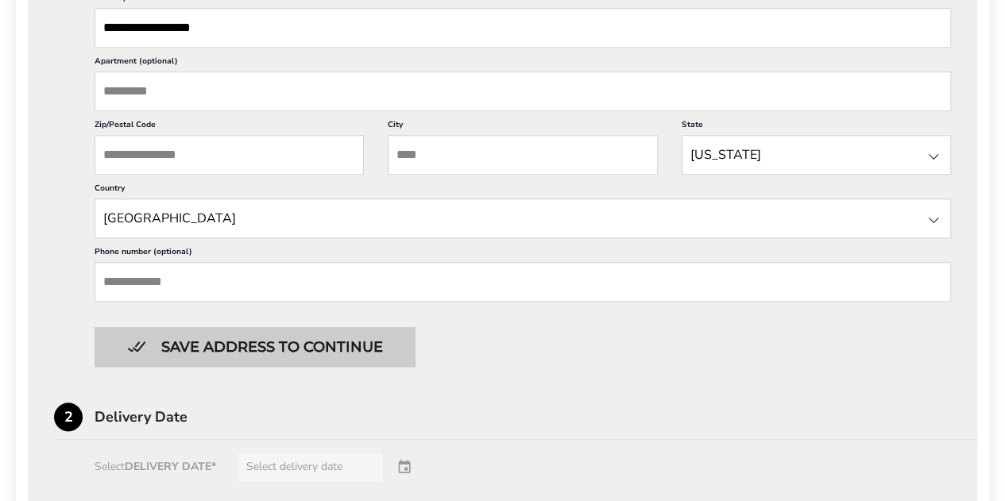
click at [248, 342] on button "Save address to continue" at bounding box center [255, 347] width 321 height 40
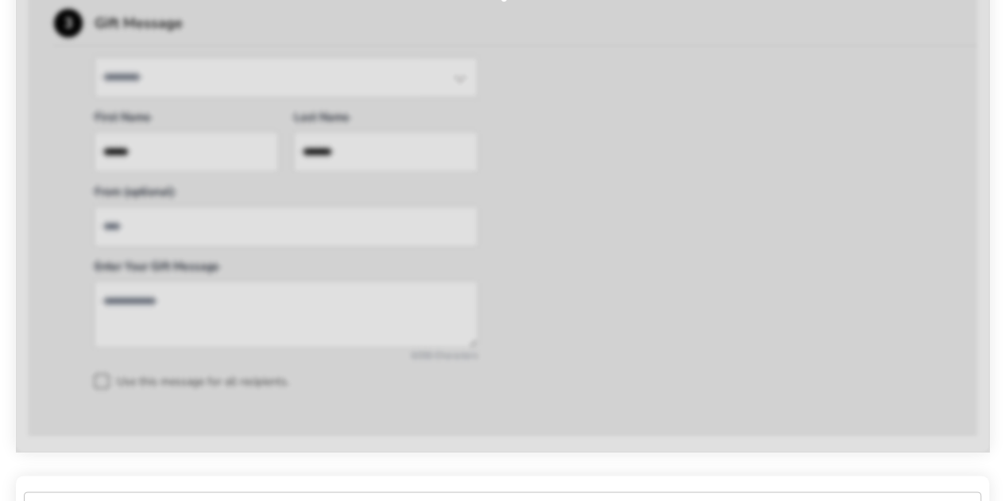
scroll to position [462, 0]
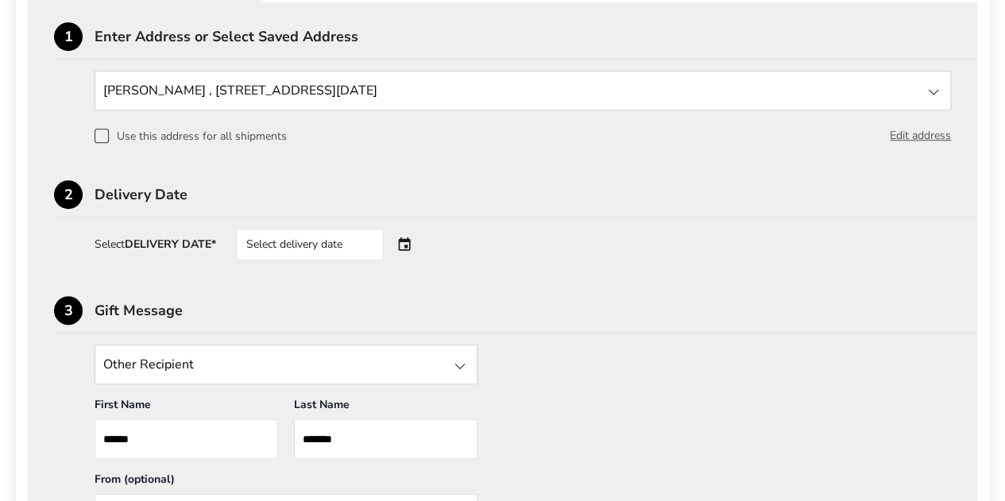
click at [337, 242] on div "Select delivery date" at bounding box center [310, 245] width 148 height 32
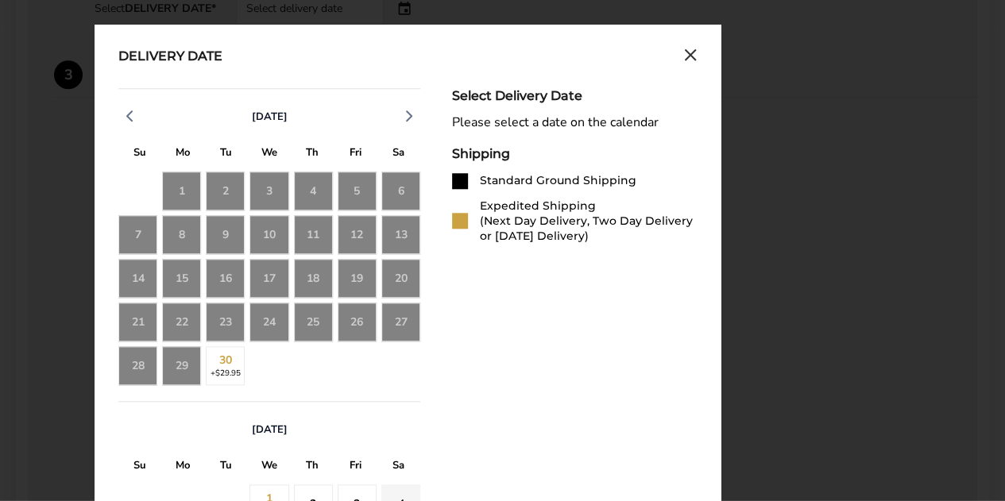
scroll to position [700, 0]
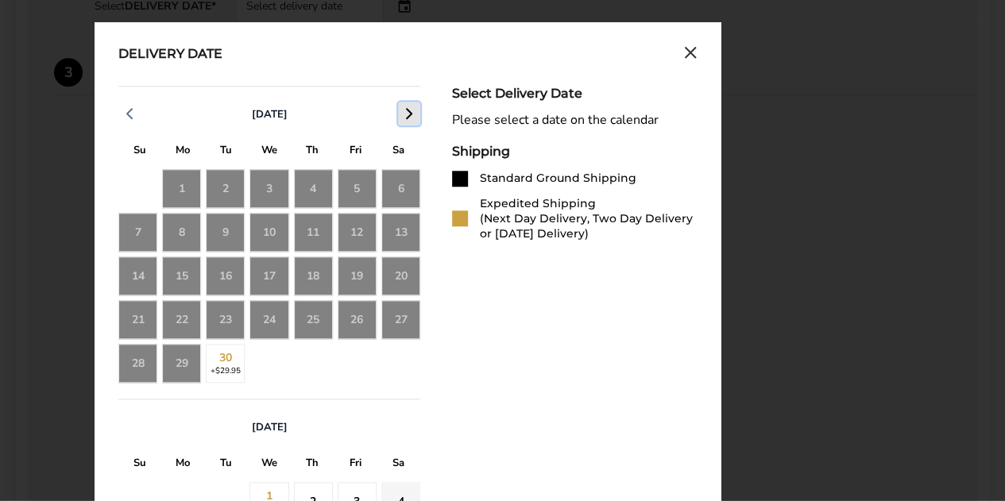
click at [410, 109] on polyline "button" at bounding box center [409, 114] width 5 height 10
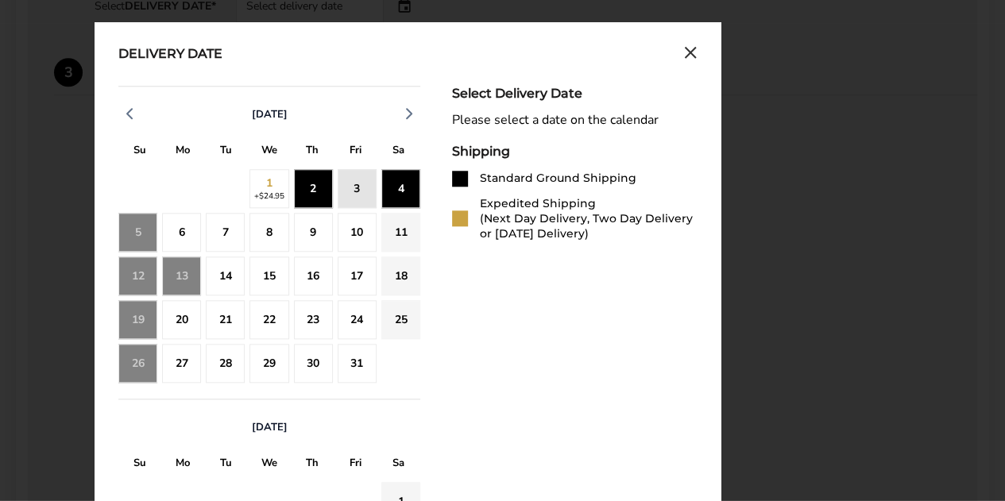
click at [401, 184] on div "4" at bounding box center [400, 188] width 39 height 39
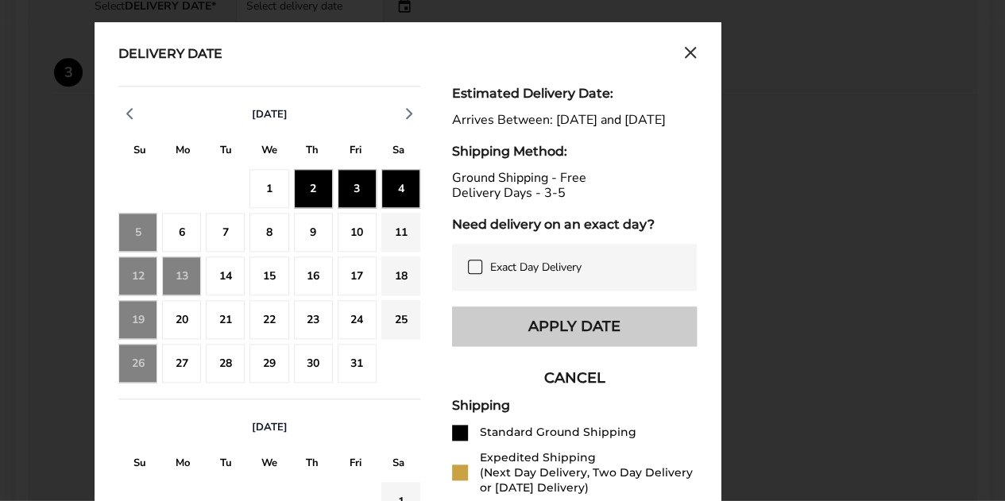
click at [532, 340] on button "Apply Date" at bounding box center [574, 327] width 245 height 40
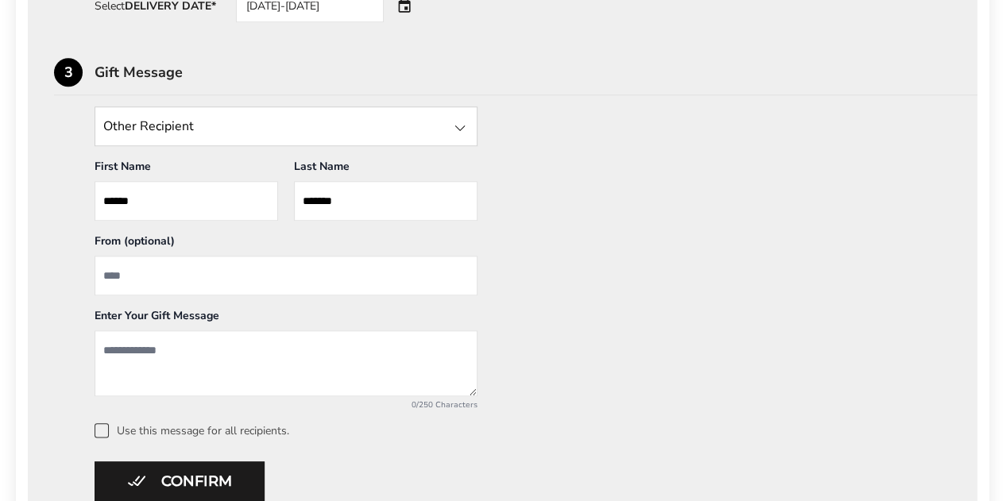
click at [149, 283] on input "From" at bounding box center [286, 276] width 383 height 40
type input "**********"
click at [210, 357] on textarea "Add a message" at bounding box center [286, 364] width 383 height 66
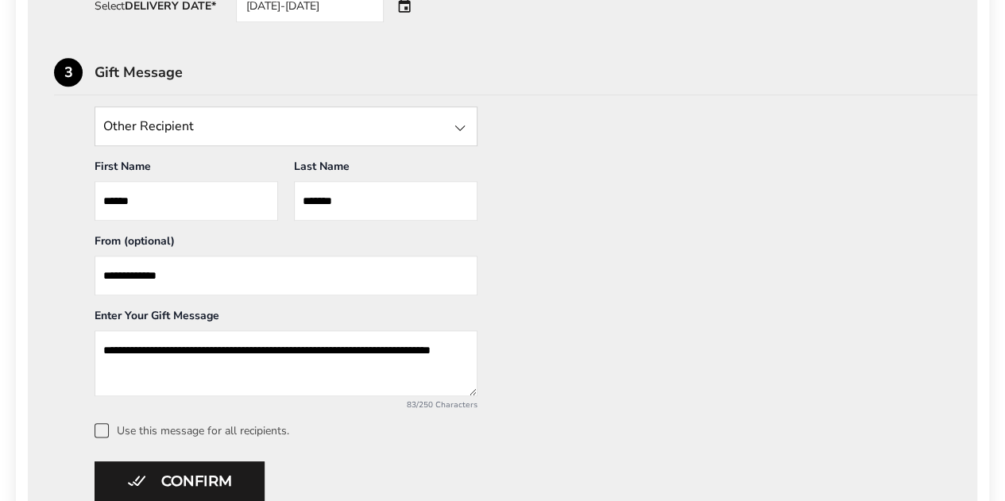
scroll to position [5, 0]
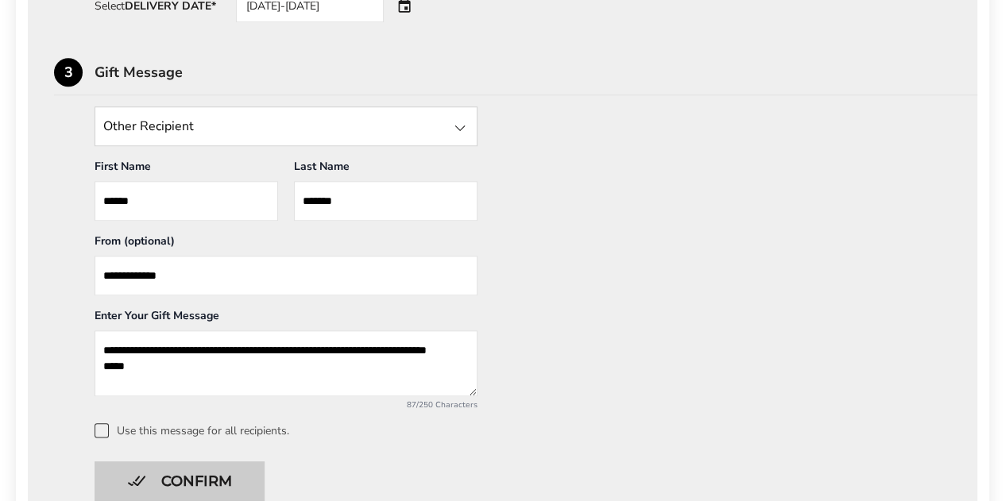
type textarea "**********"
click at [189, 437] on button "Confirm" at bounding box center [180, 482] width 170 height 40
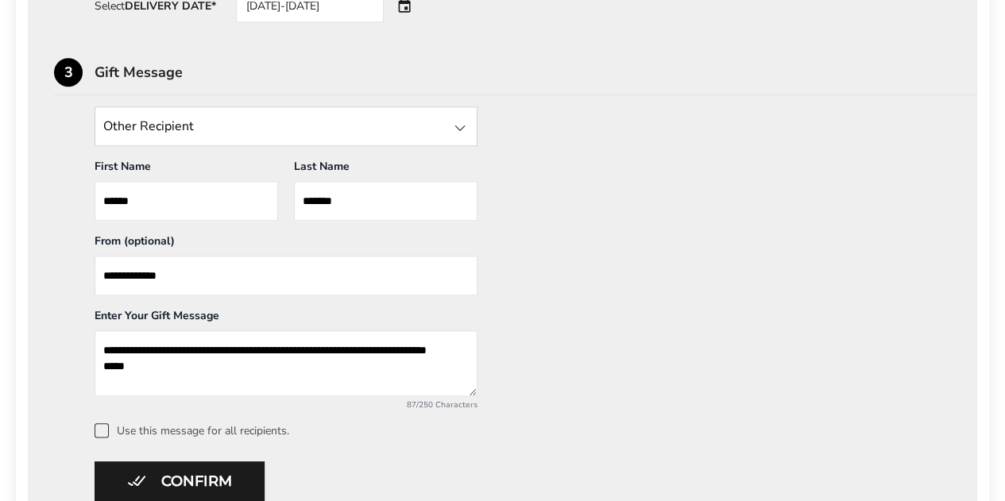
scroll to position [351, 0]
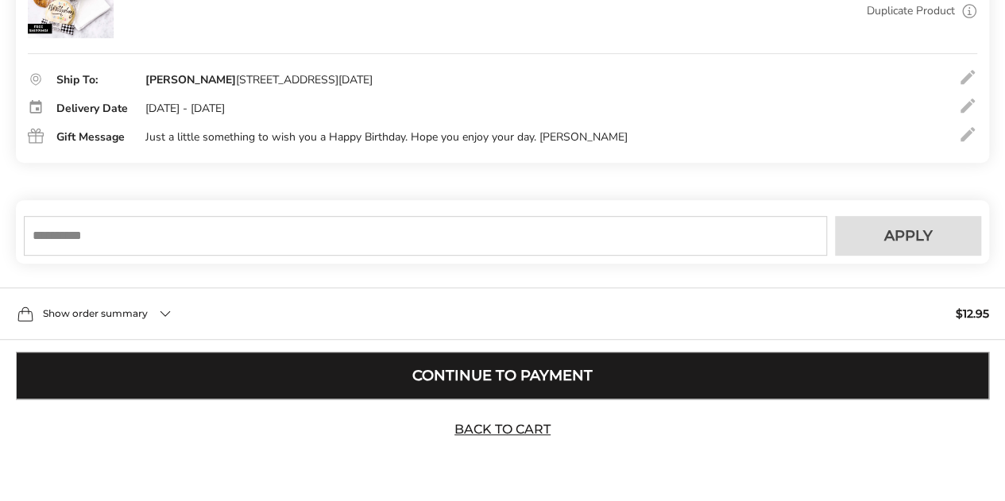
click at [504, 374] on button "Continue to Payment" at bounding box center [502, 376] width 973 height 48
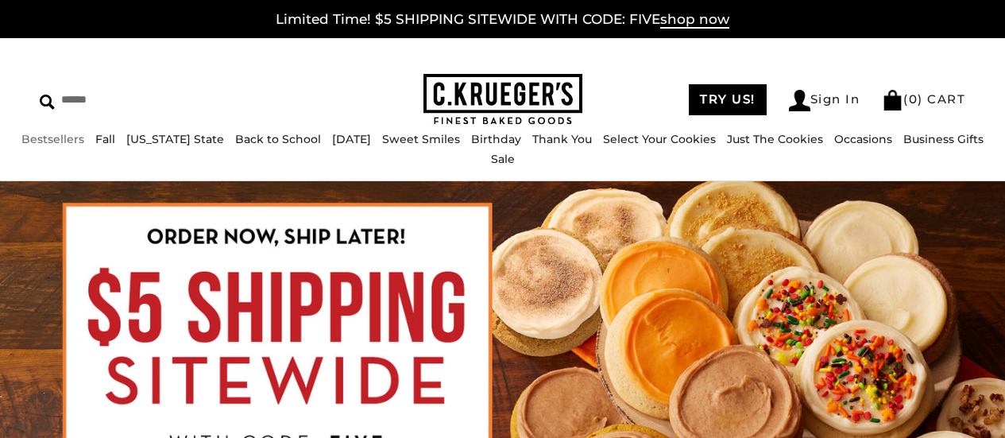
click at [33, 146] on link "Bestsellers" at bounding box center [52, 139] width 63 height 14
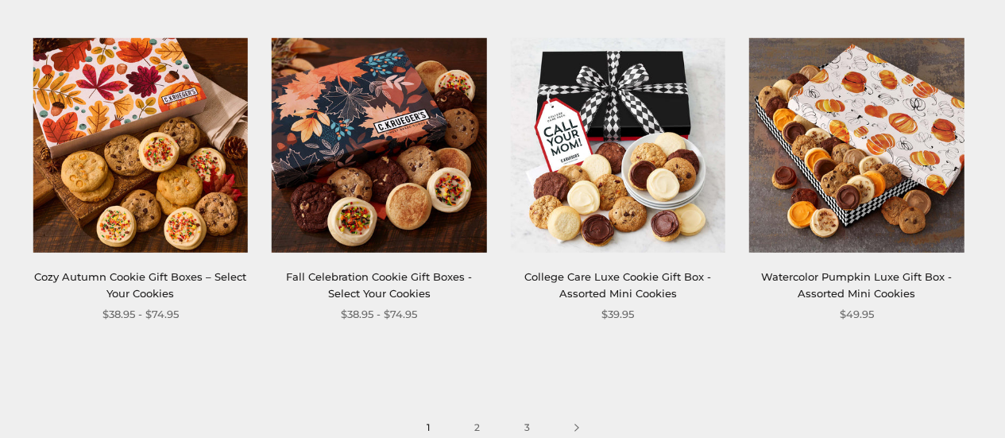
scroll to position [1986, 0]
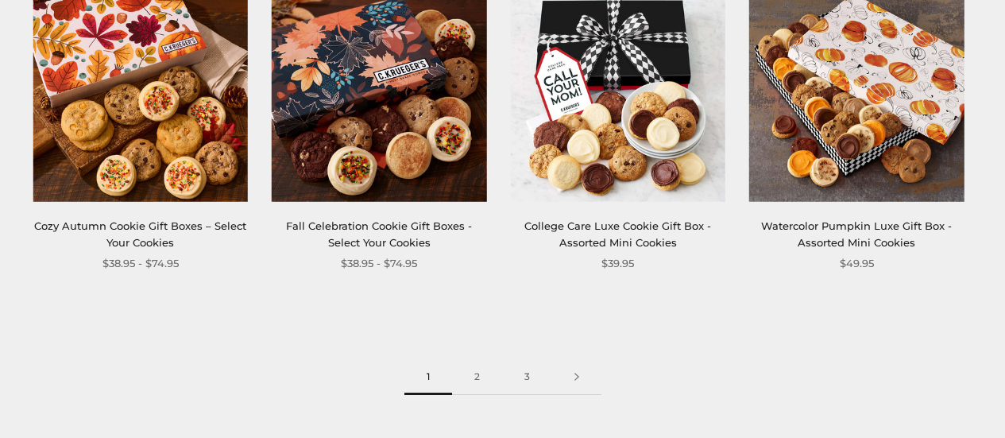
click at [401, 180] on img at bounding box center [379, 94] width 215 height 215
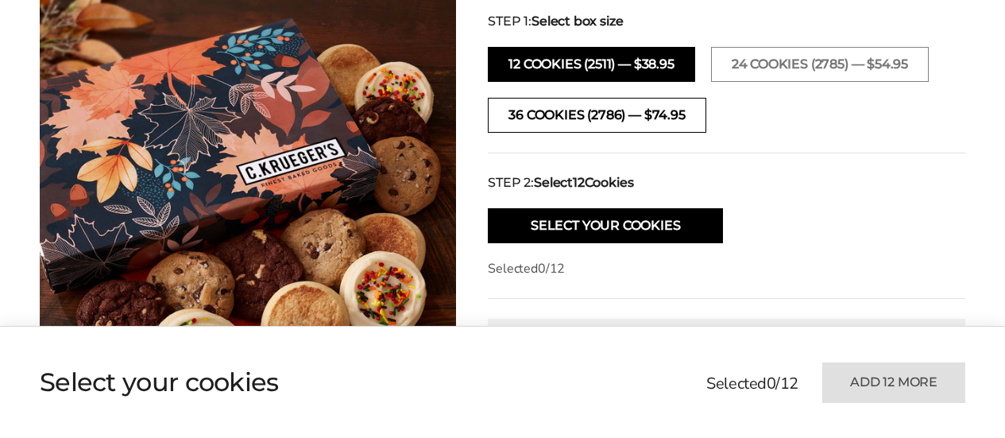
scroll to position [636, 0]
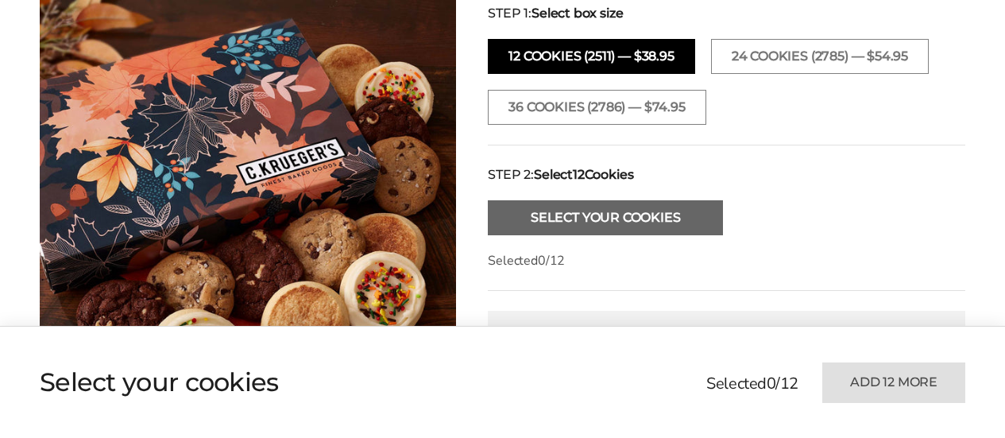
click at [647, 219] on button "Select Your Cookies" at bounding box center [605, 217] width 235 height 35
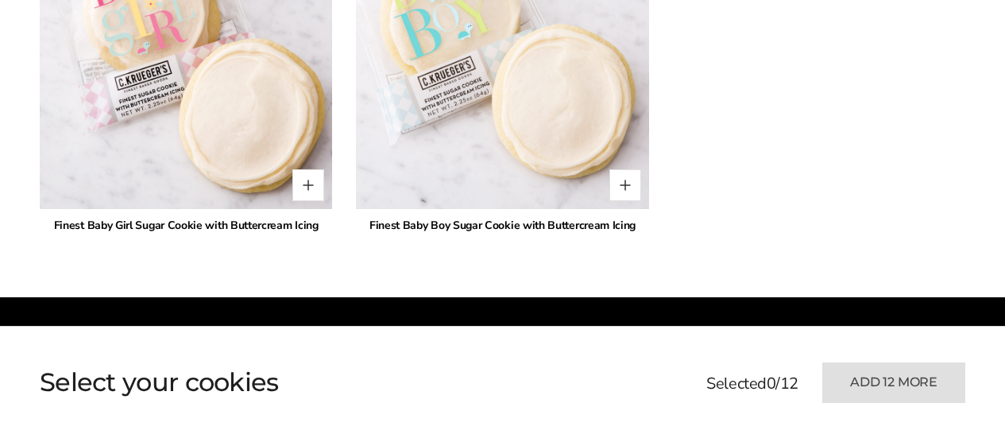
scroll to position [3704, 0]
